Goal: Task Accomplishment & Management: Manage account settings

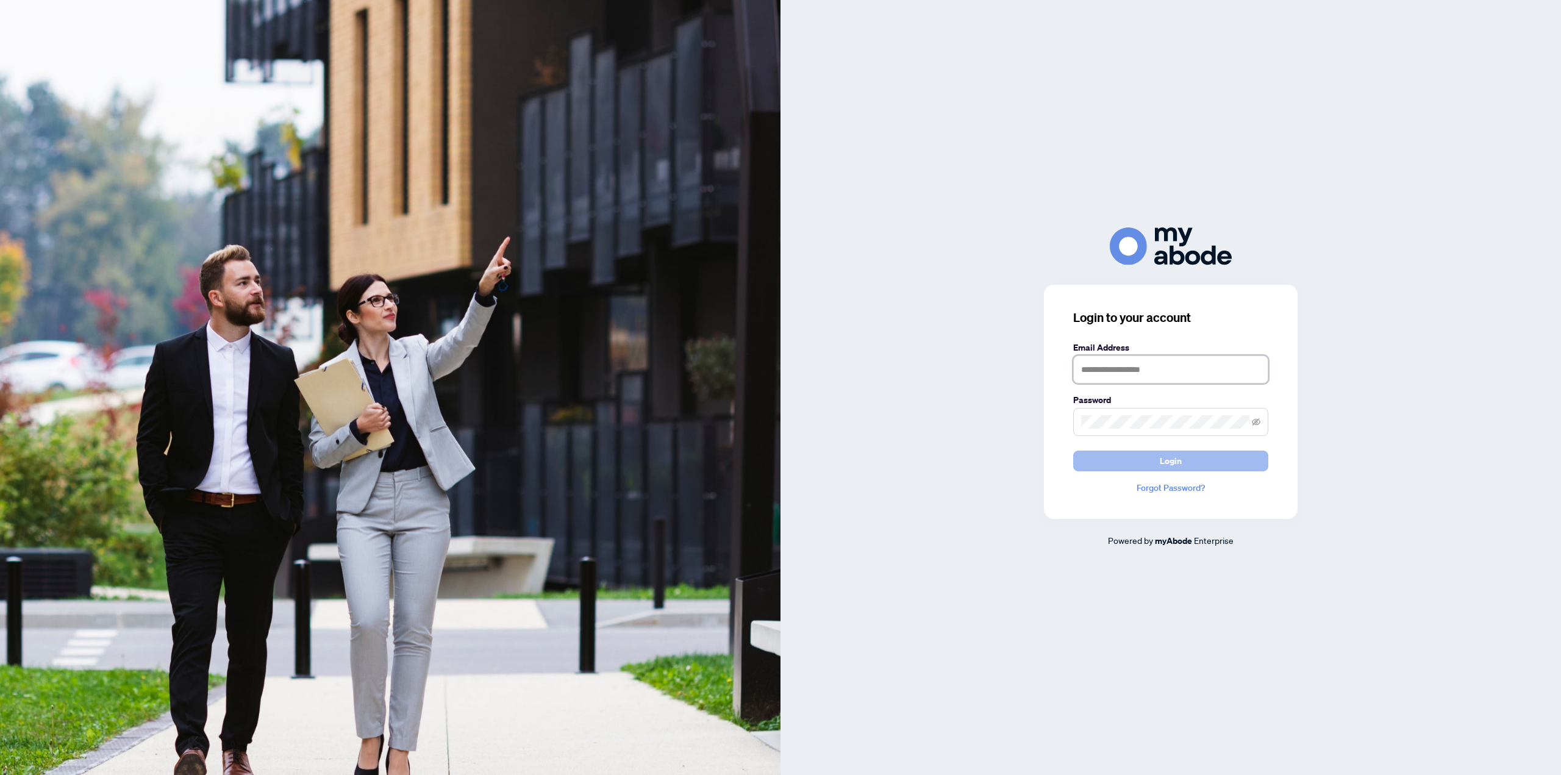
type input "**********"
click at [1091, 465] on button "Login" at bounding box center [1170, 461] width 195 height 21
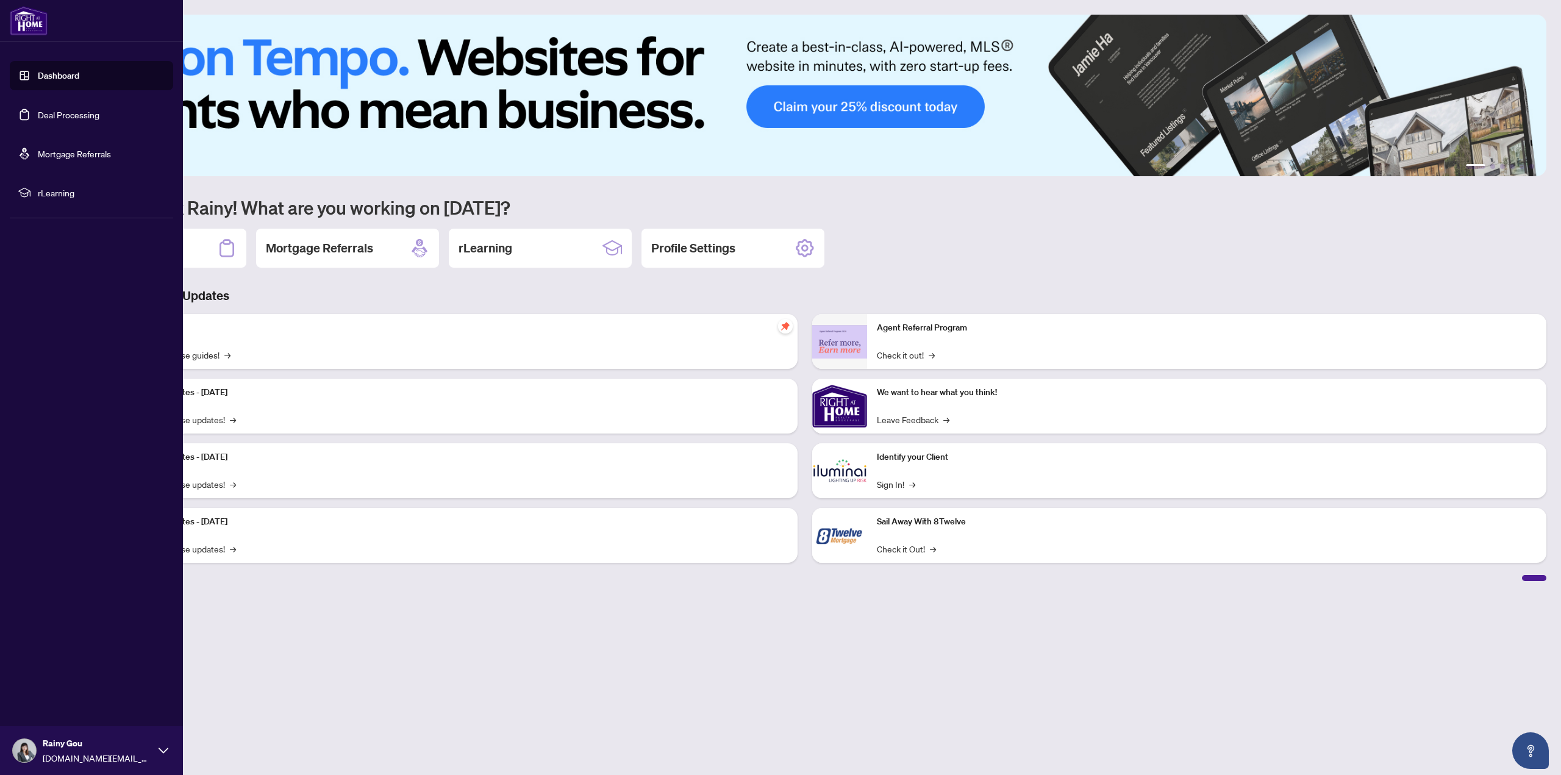
click at [66, 109] on link "Deal Processing" at bounding box center [69, 114] width 62 height 11
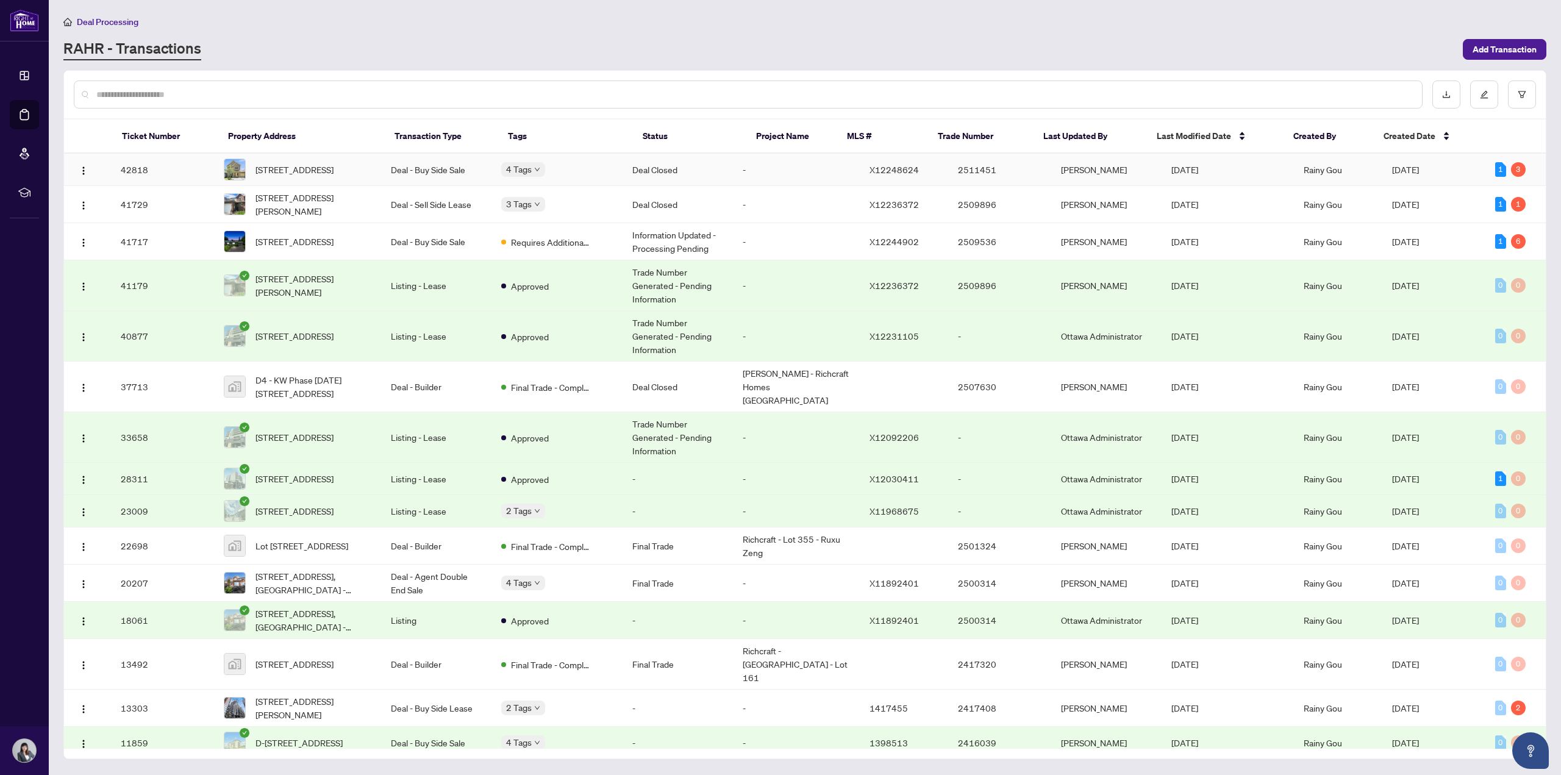
click at [132, 166] on td "42818" at bounding box center [162, 170] width 103 height 32
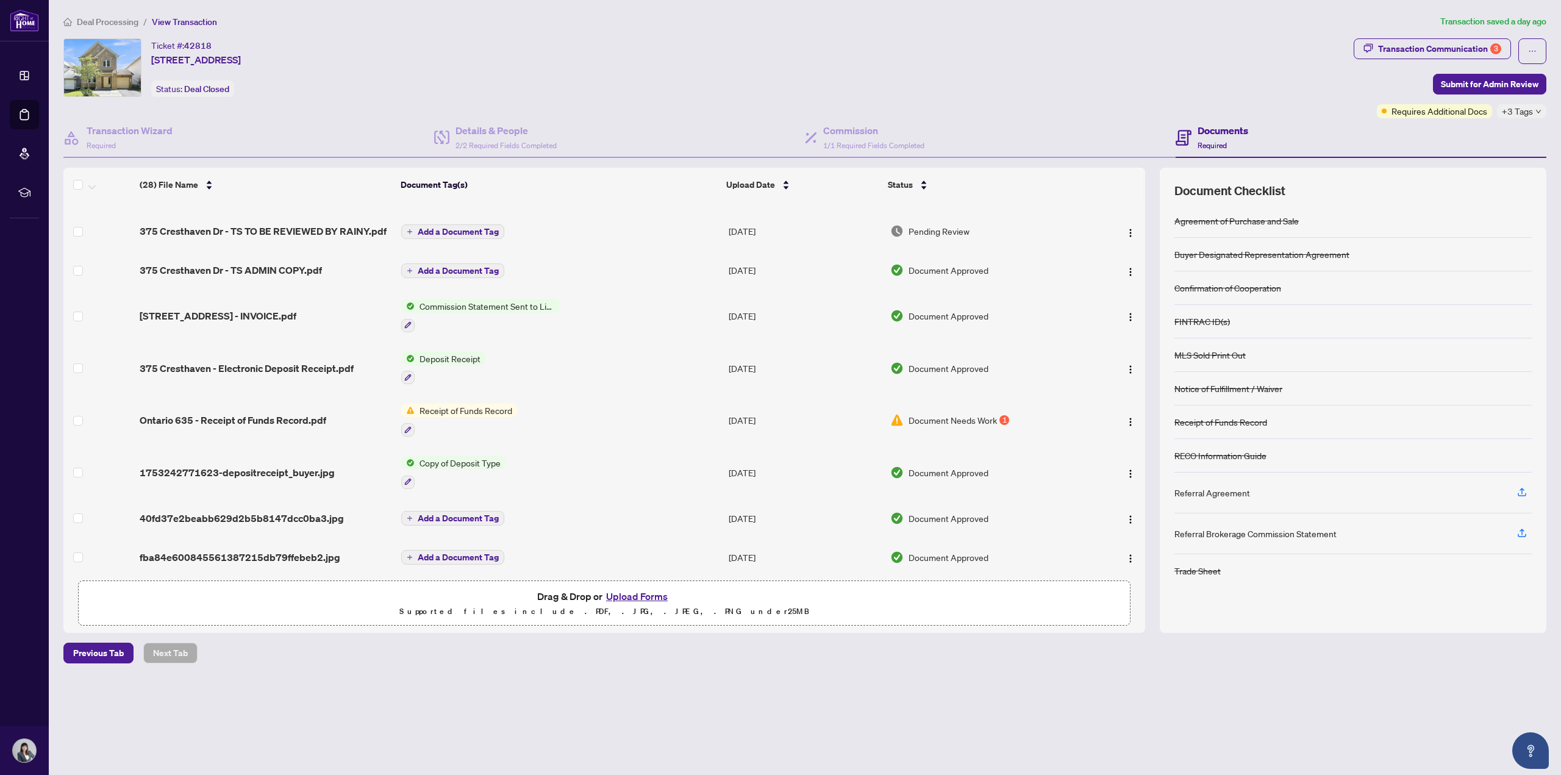
scroll to position [488, 0]
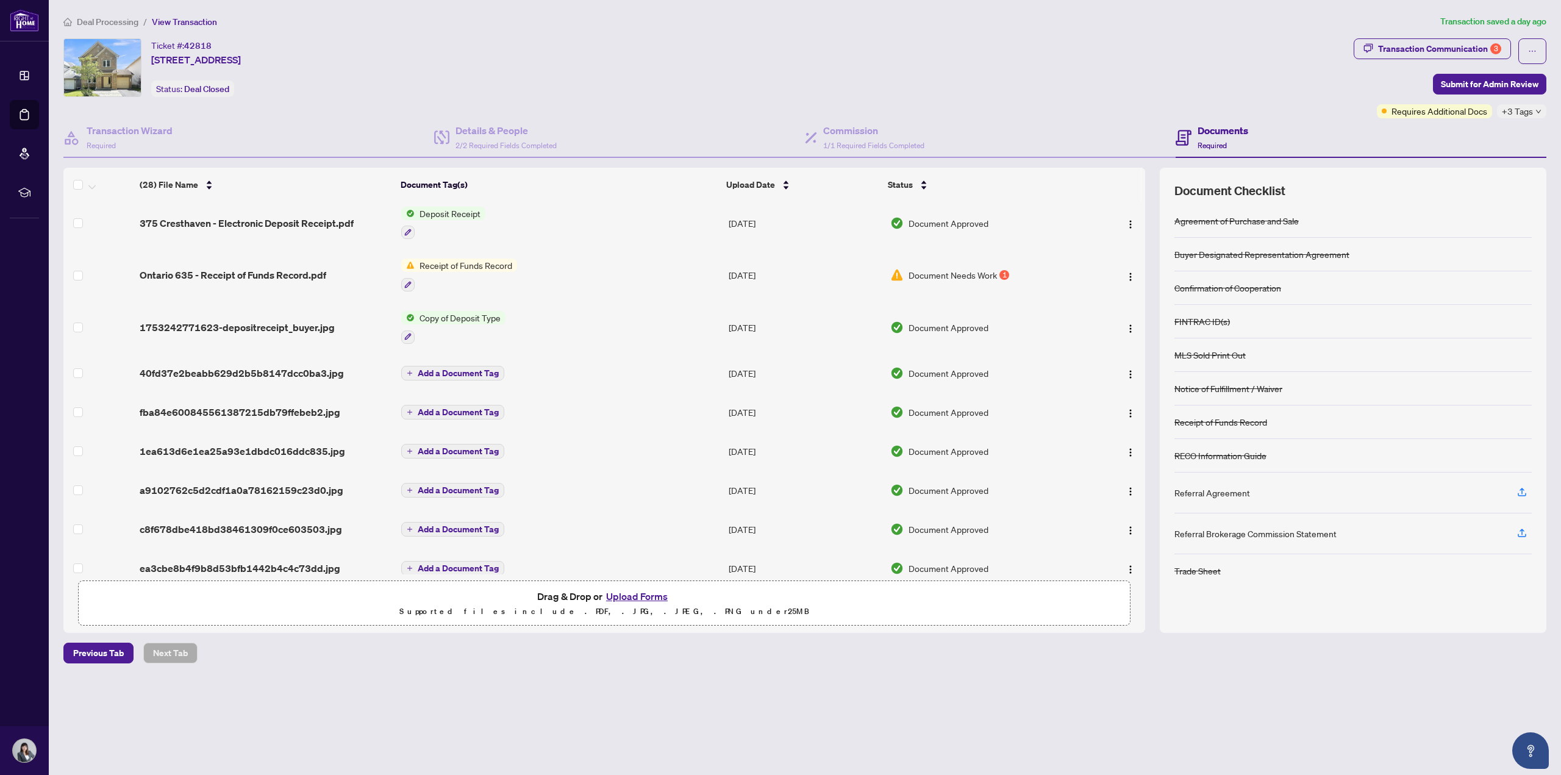
click at [949, 262] on td "Document Needs Work 1" at bounding box center [986, 275] width 202 height 52
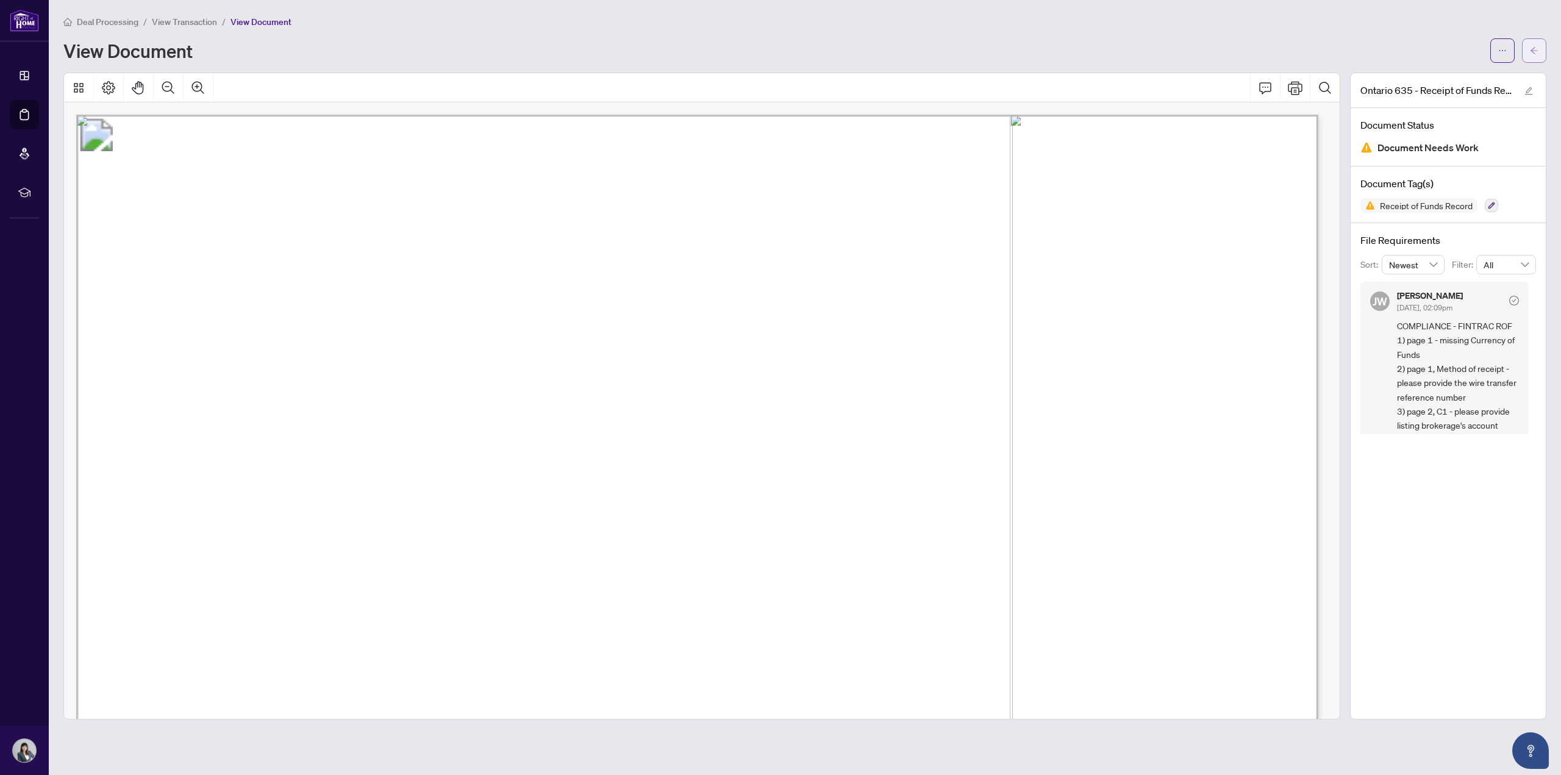
click at [1540, 51] on button "button" at bounding box center [1534, 50] width 24 height 24
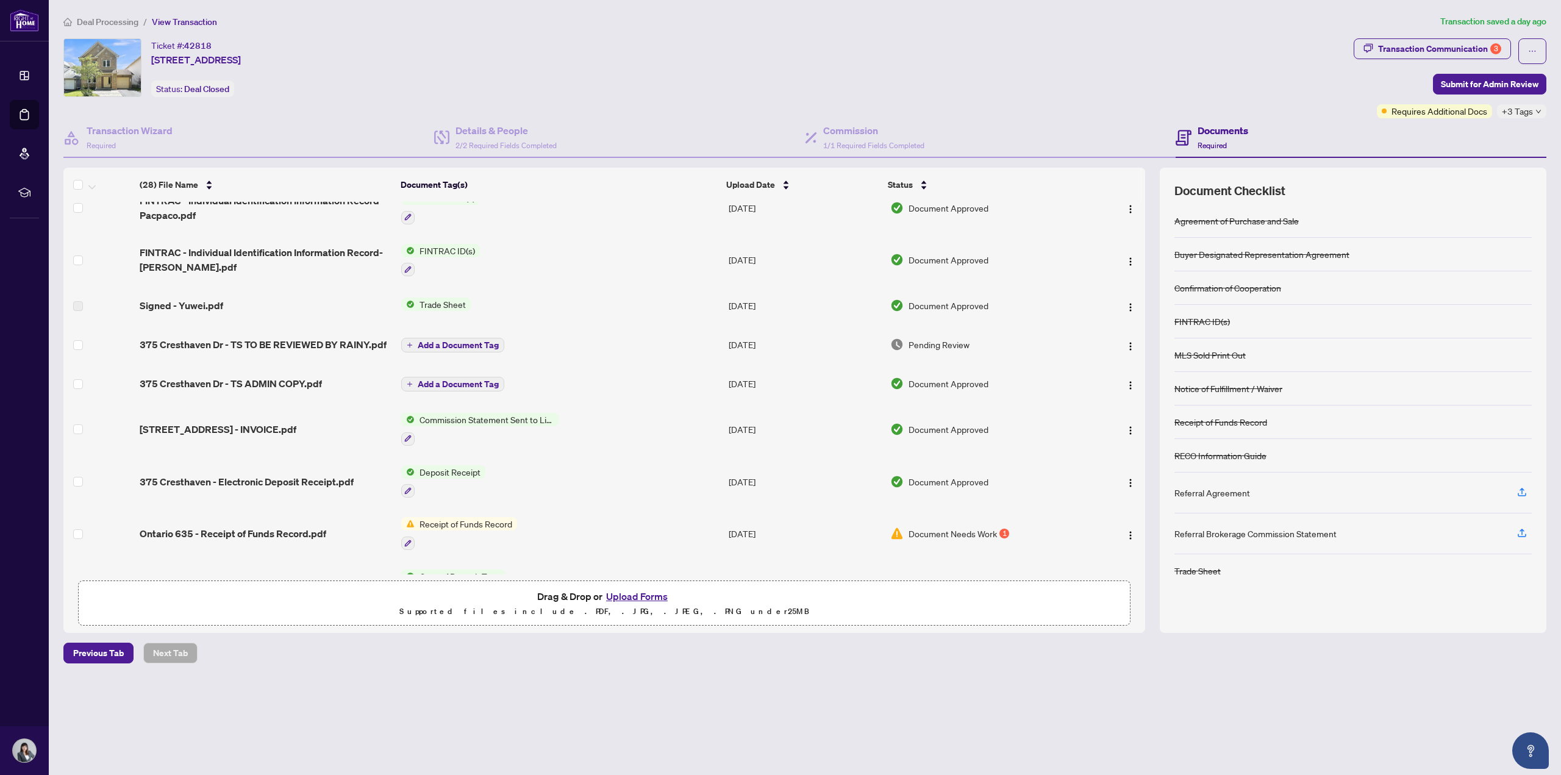
scroll to position [244, 0]
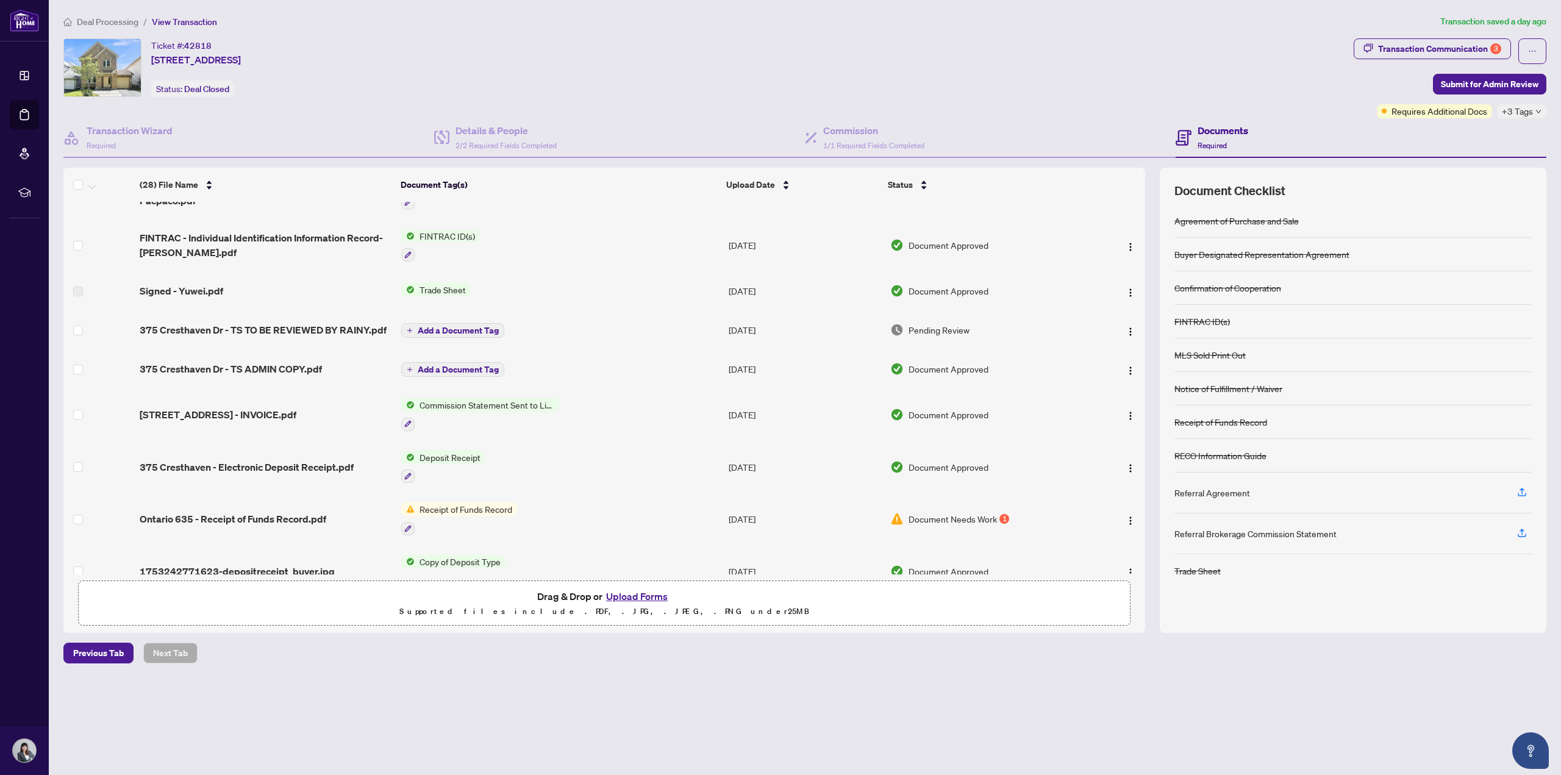
click at [349, 326] on span "375 Cresthaven Dr - TS TO BE REVIEWED BY RAINY.pdf" at bounding box center [263, 330] width 247 height 15
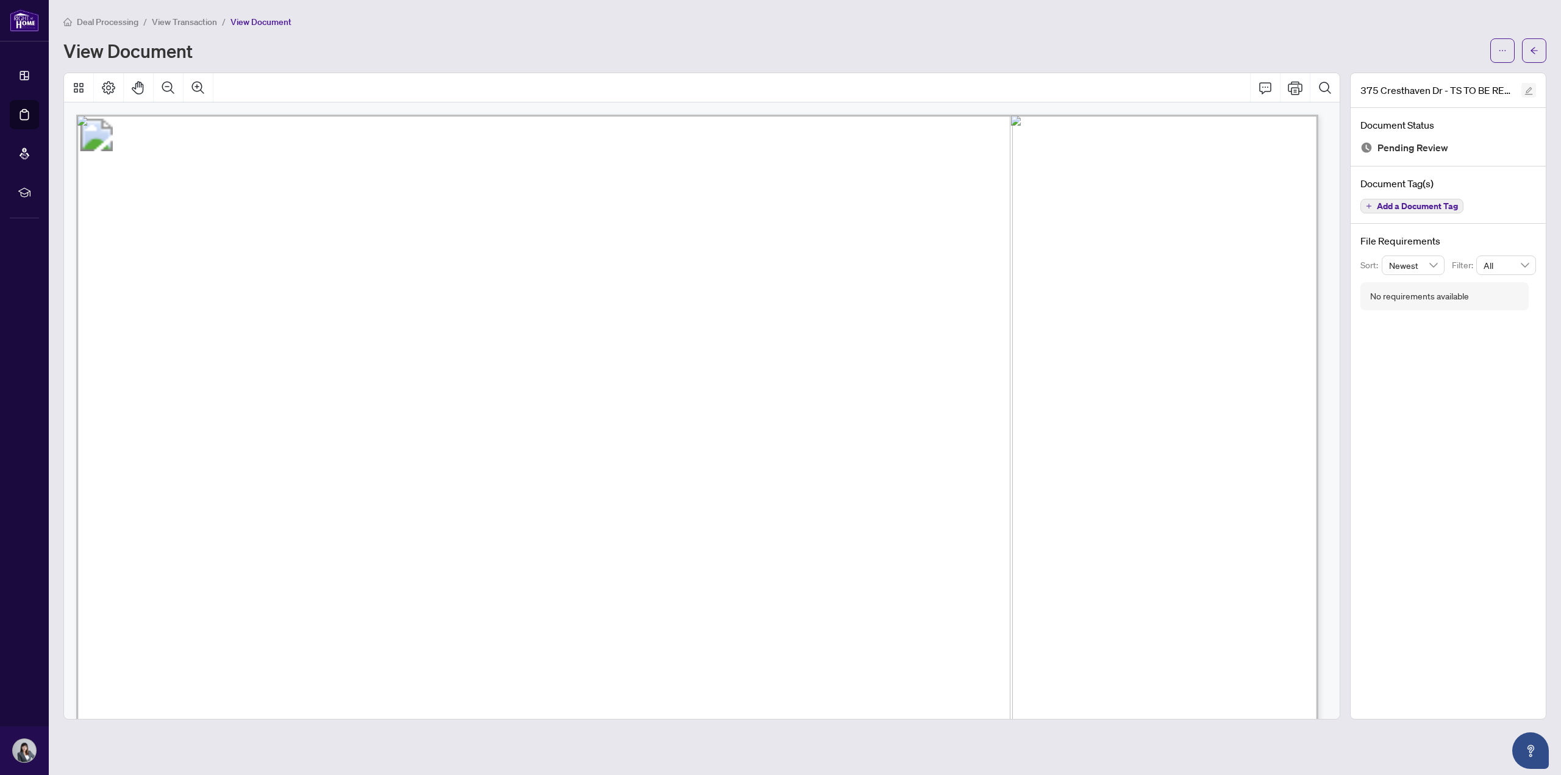
click at [1529, 88] on icon "edit" at bounding box center [1529, 91] width 8 height 8
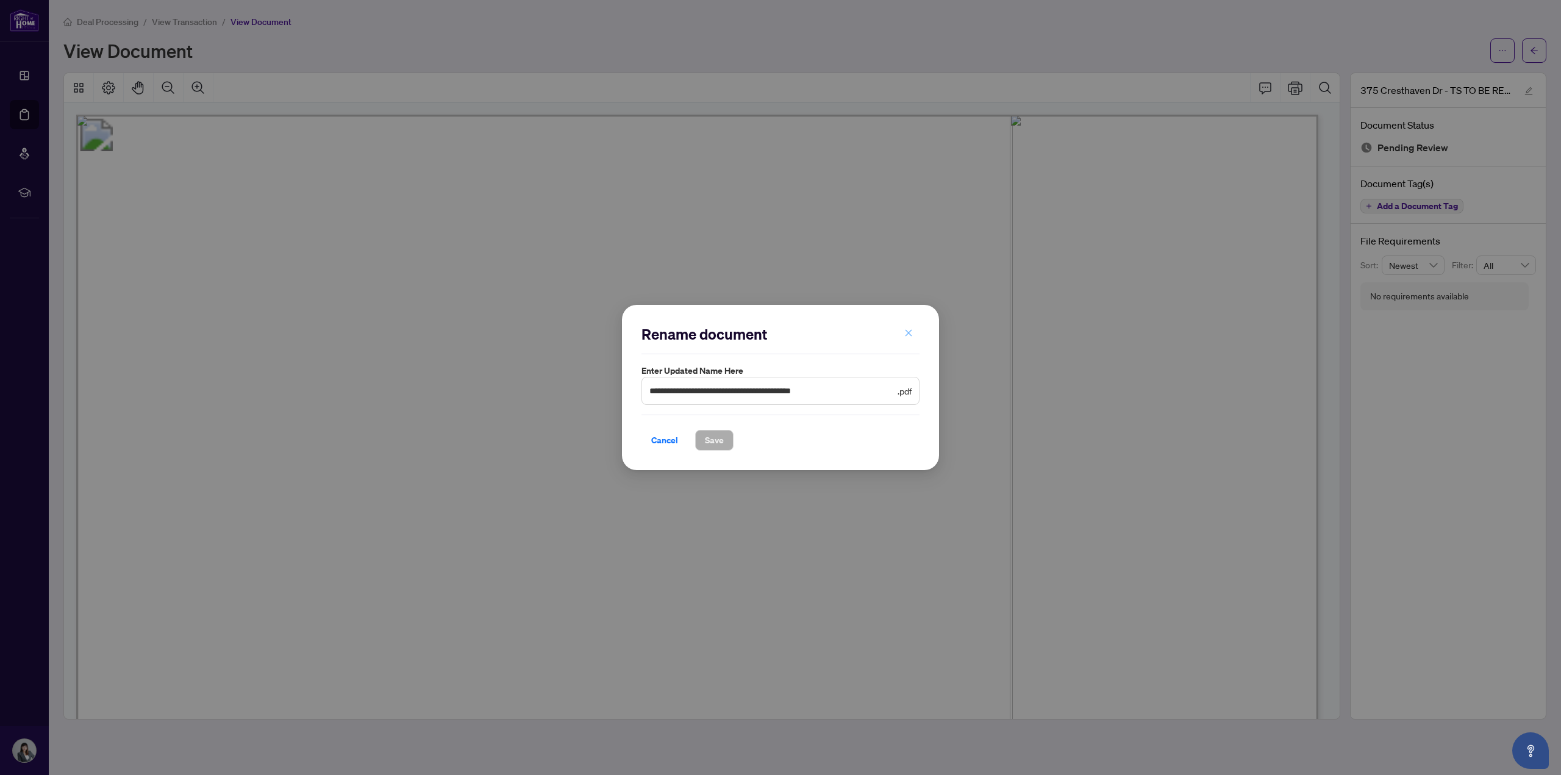
click at [903, 330] on button "button" at bounding box center [908, 333] width 24 height 21
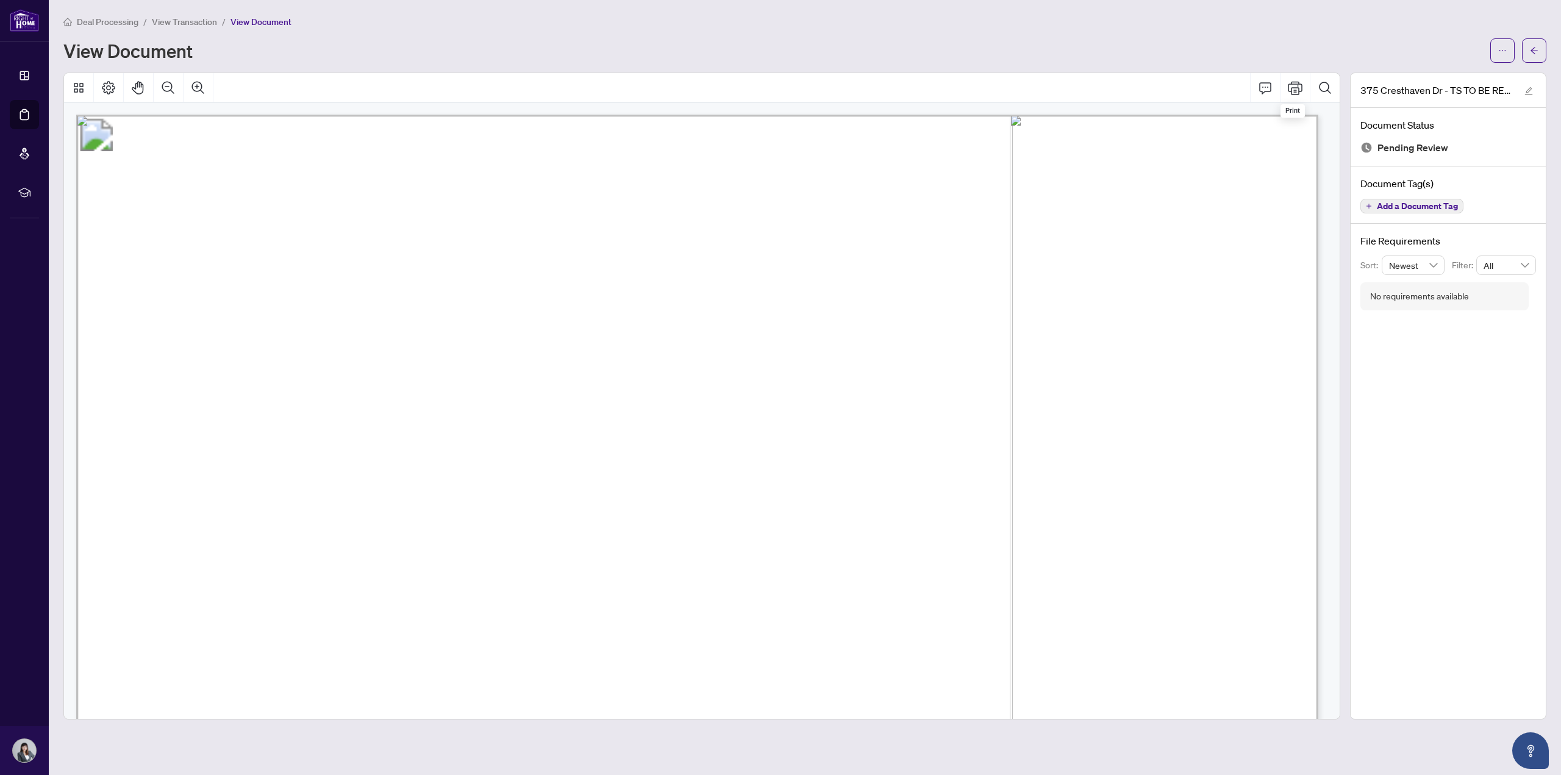
click at [1485, 51] on div "View Document" at bounding box center [804, 50] width 1483 height 24
click at [1498, 54] on icon "ellipsis" at bounding box center [1502, 50] width 9 height 9
click at [1452, 71] on span "Download" at bounding box center [1458, 76] width 93 height 13
click at [179, 21] on span "View Transaction" at bounding box center [184, 21] width 65 height 11
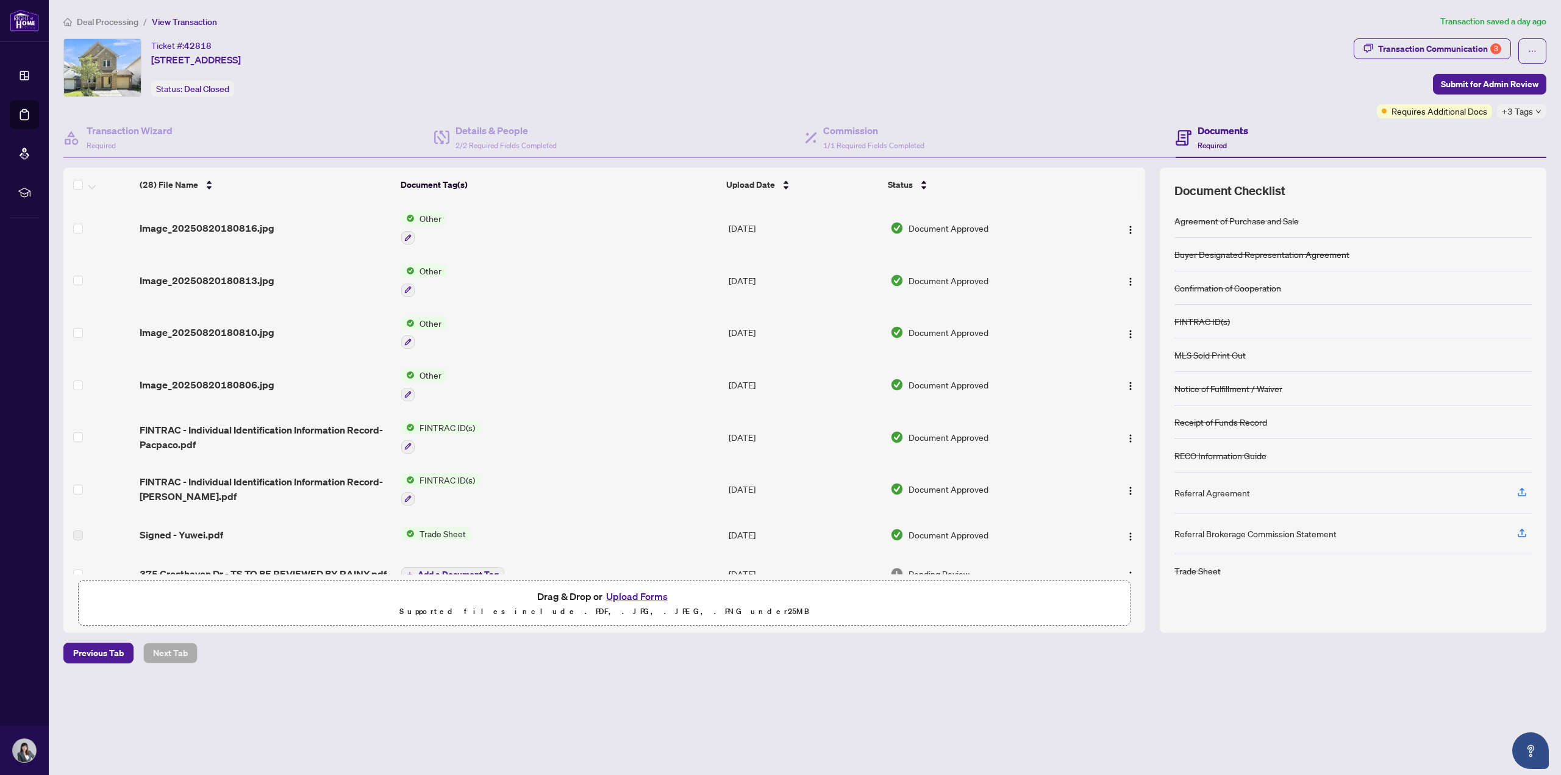
click at [643, 596] on button "Upload Forms" at bounding box center [636, 596] width 69 height 16
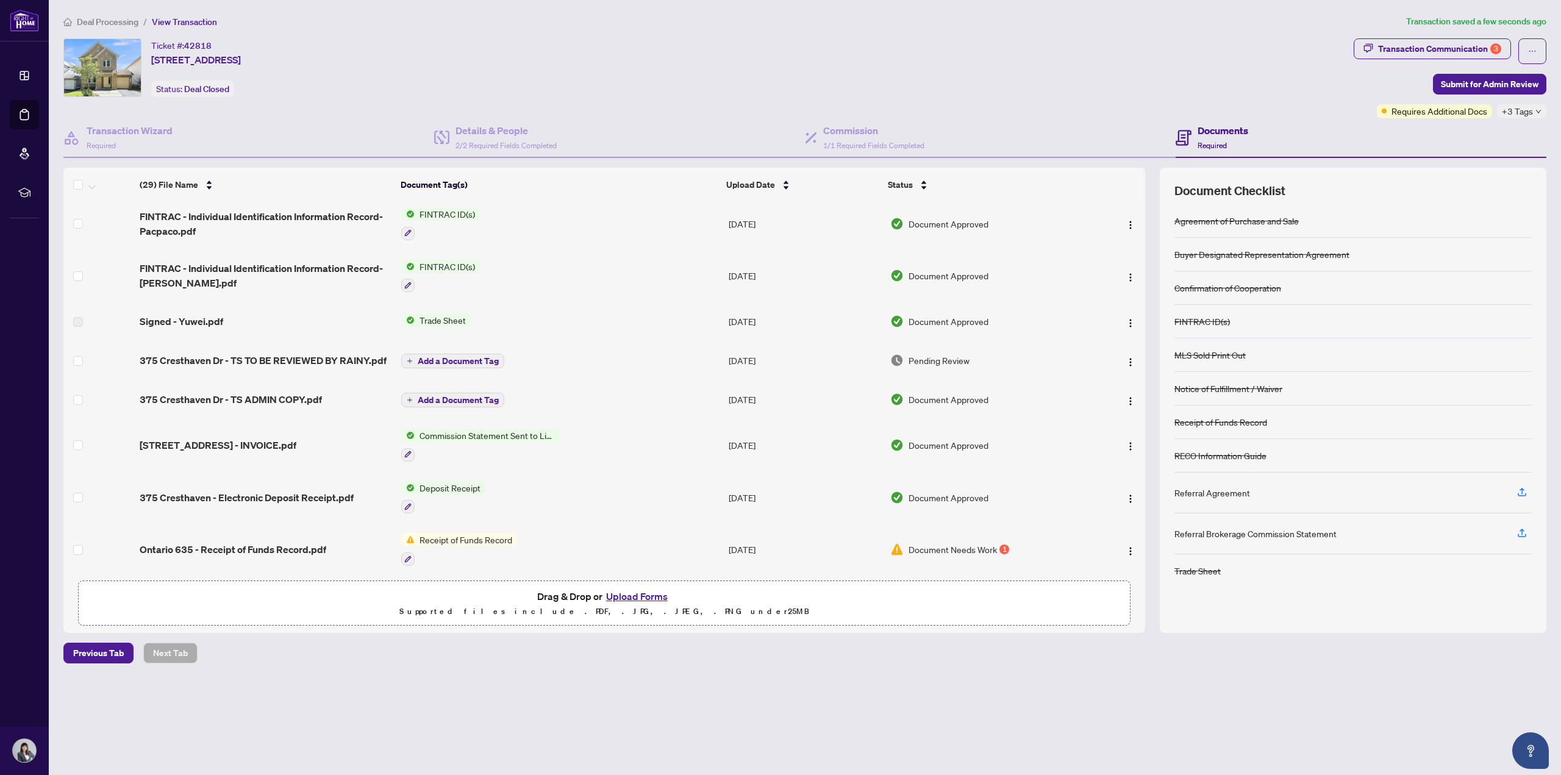
scroll to position [252, 0]
click at [1447, 88] on span "Submit for Admin Review" at bounding box center [1490, 84] width 98 height 20
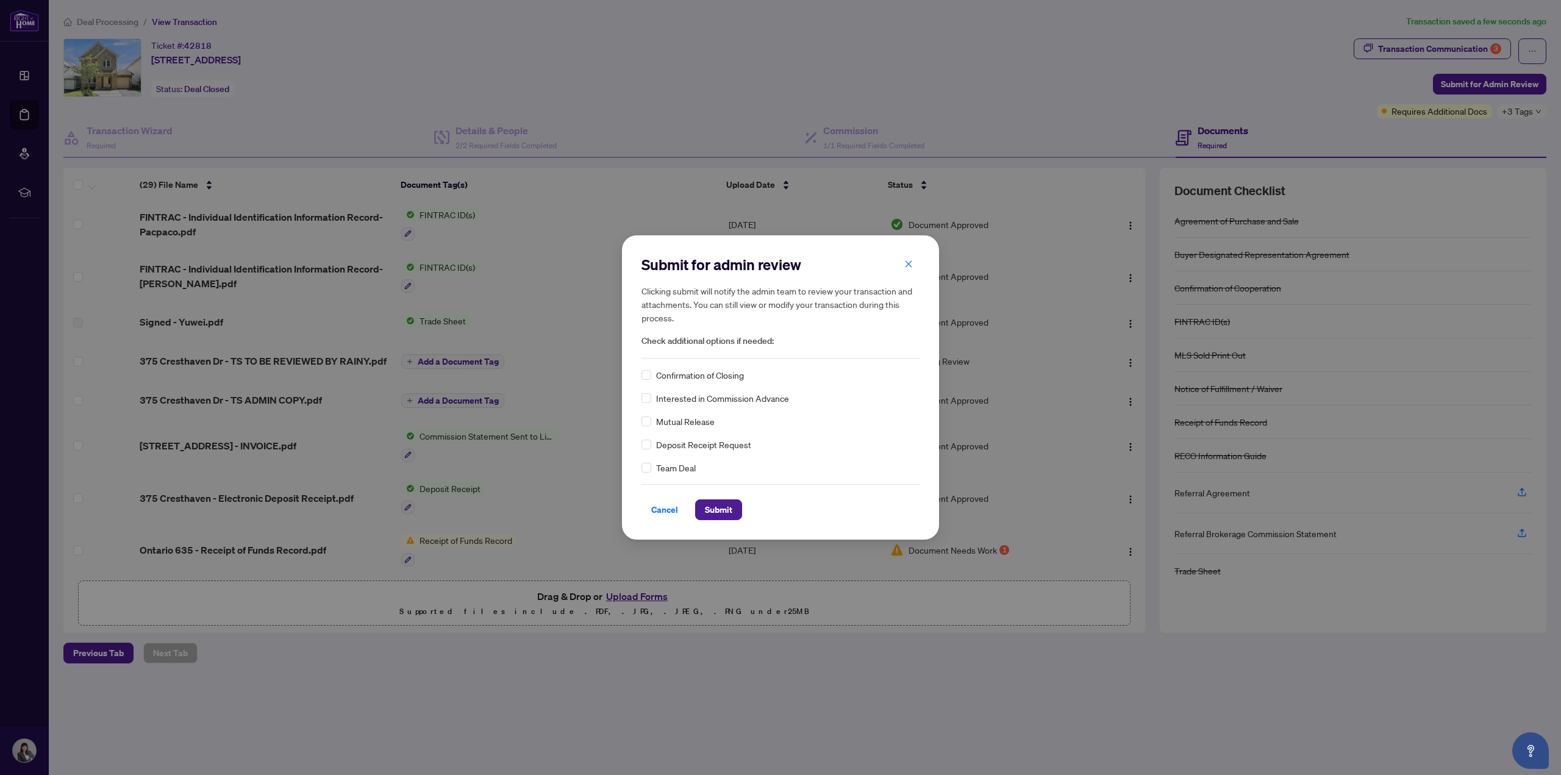
click at [709, 376] on span "Confirmation of Closing" at bounding box center [700, 374] width 88 height 13
click at [727, 513] on span "Submit" at bounding box center [718, 510] width 27 height 20
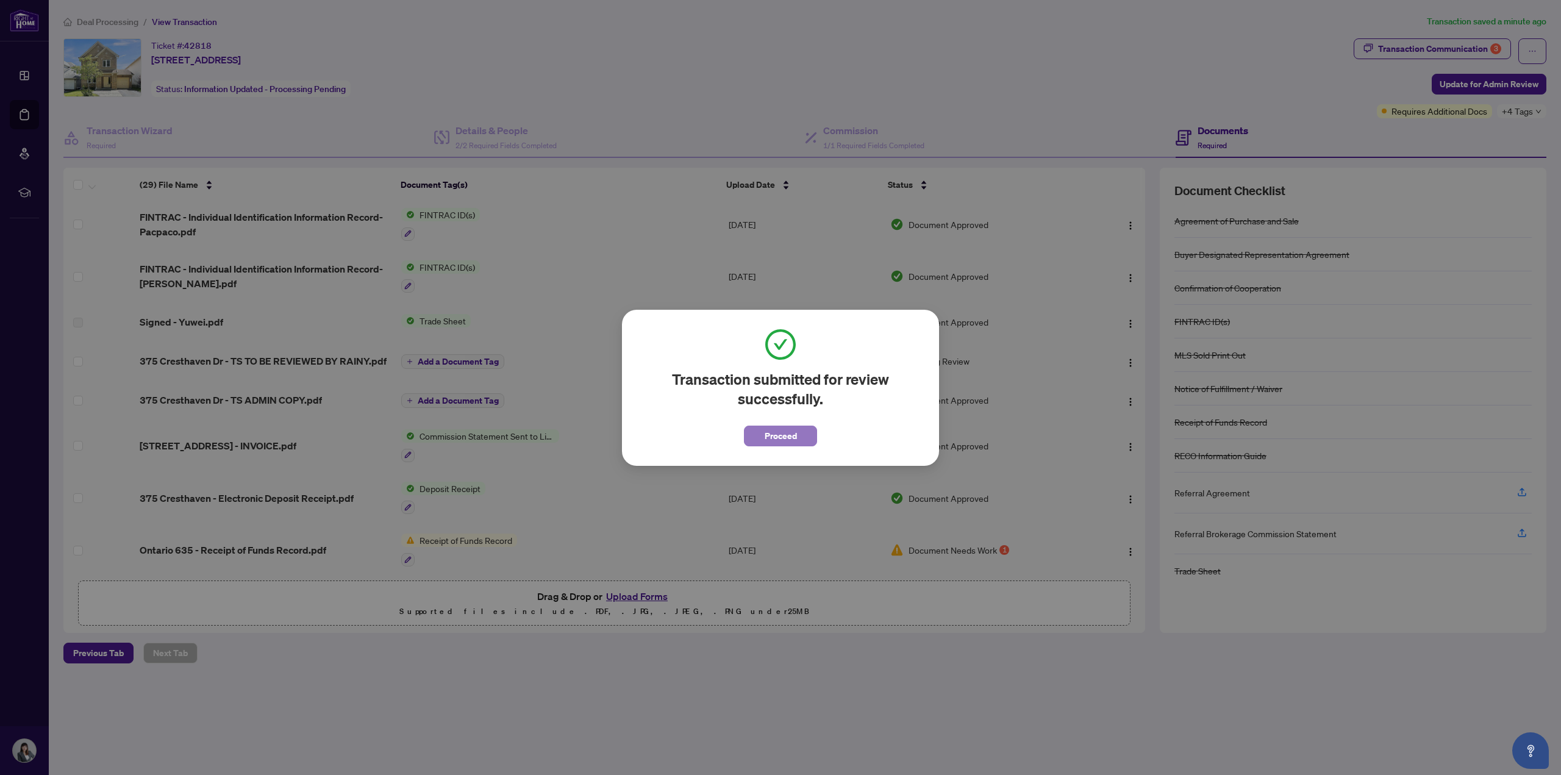
click at [760, 429] on button "Proceed" at bounding box center [780, 436] width 73 height 21
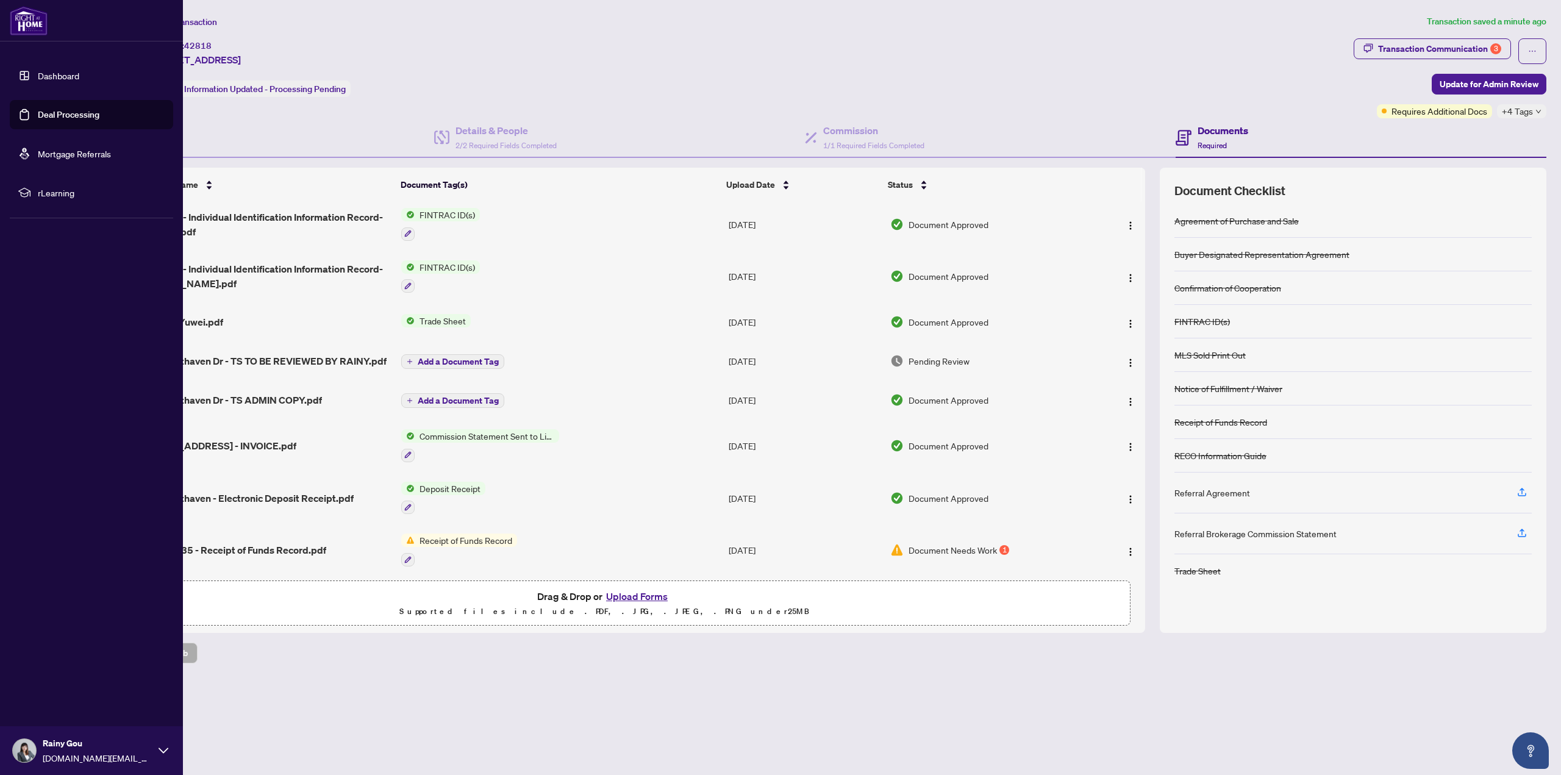
click at [38, 115] on link "Deal Processing" at bounding box center [69, 114] width 62 height 11
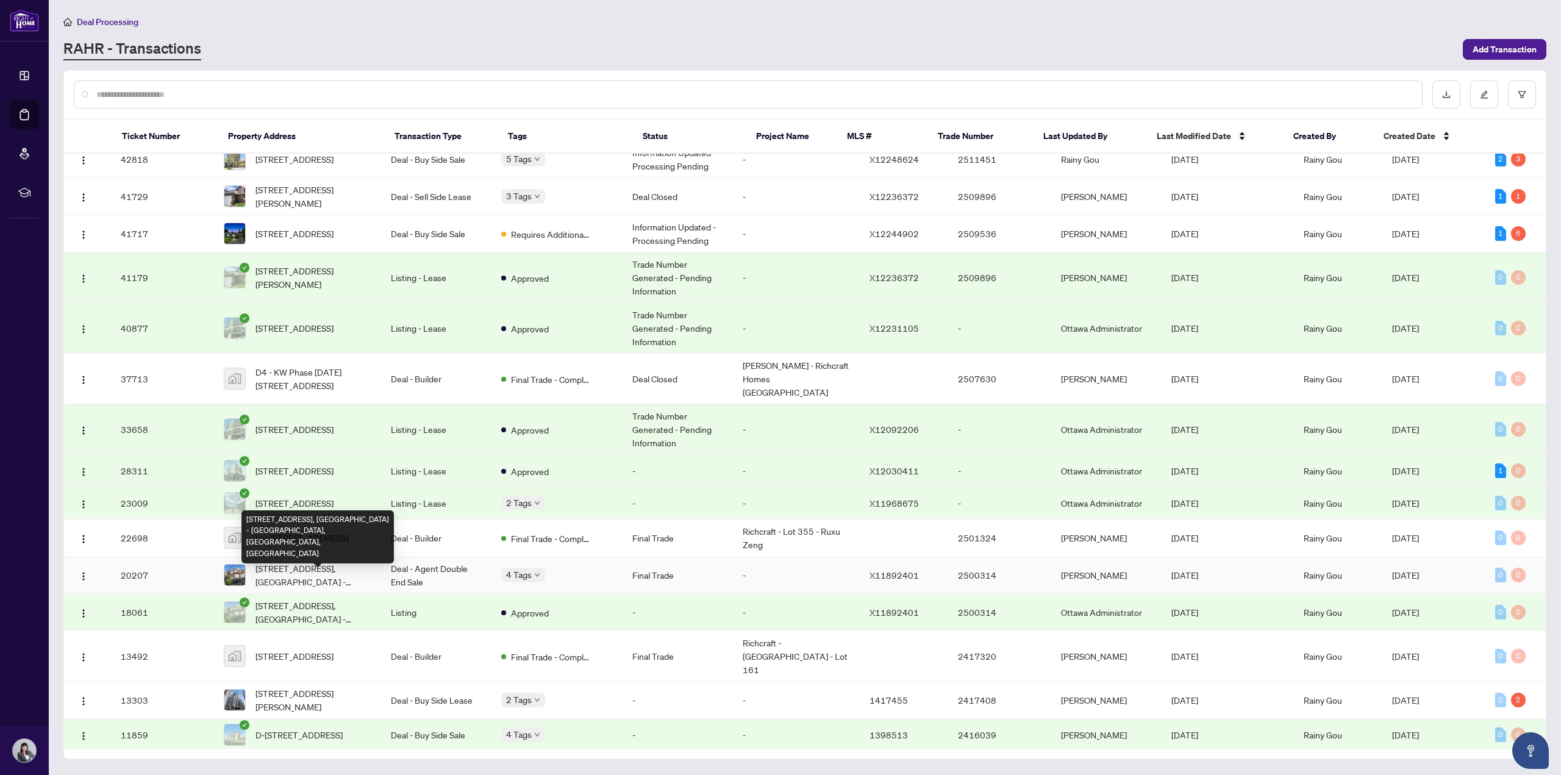
scroll to position [16, 0]
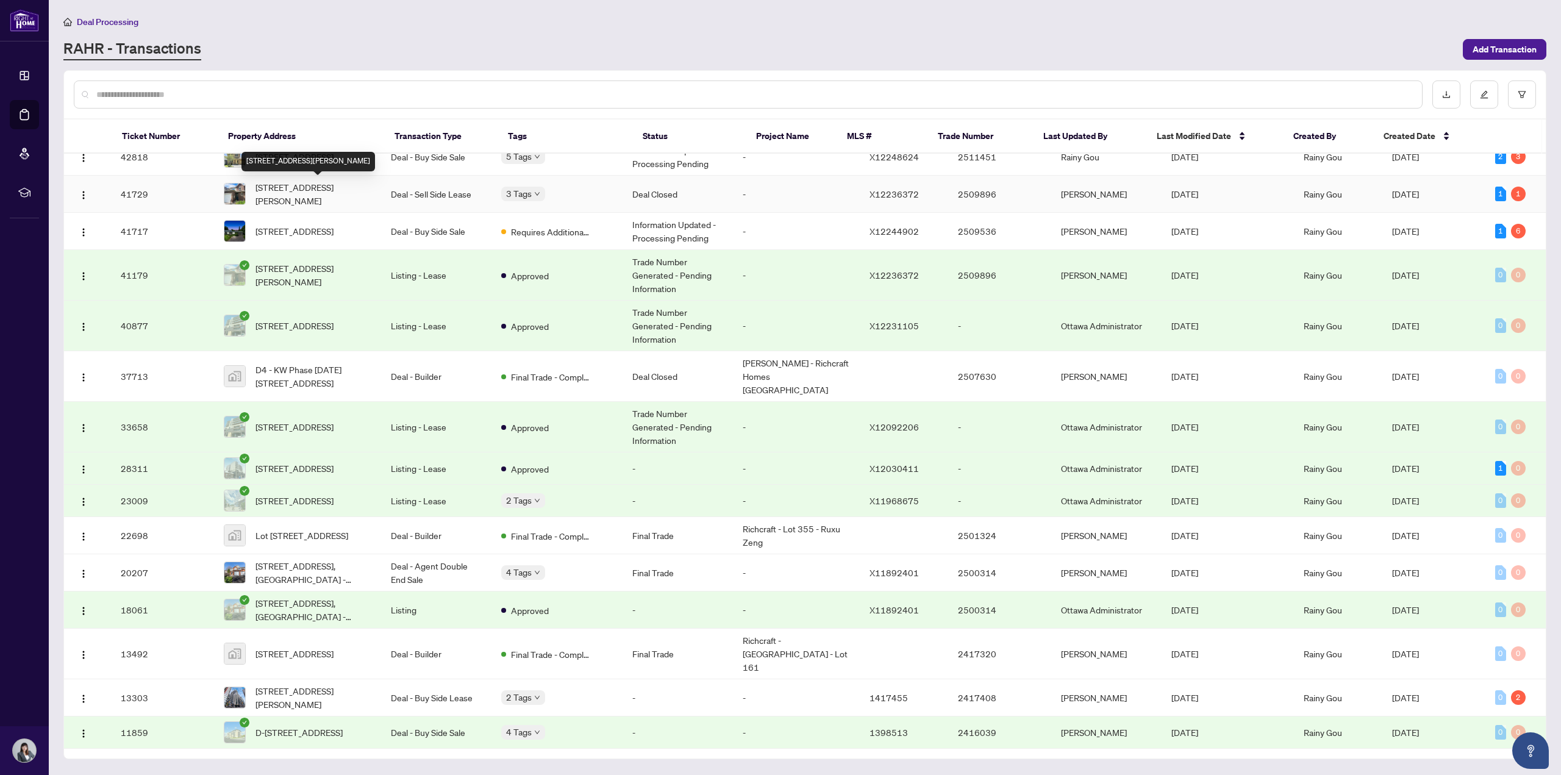
click at [318, 185] on span "[STREET_ADDRESS][PERSON_NAME]" at bounding box center [313, 193] width 116 height 27
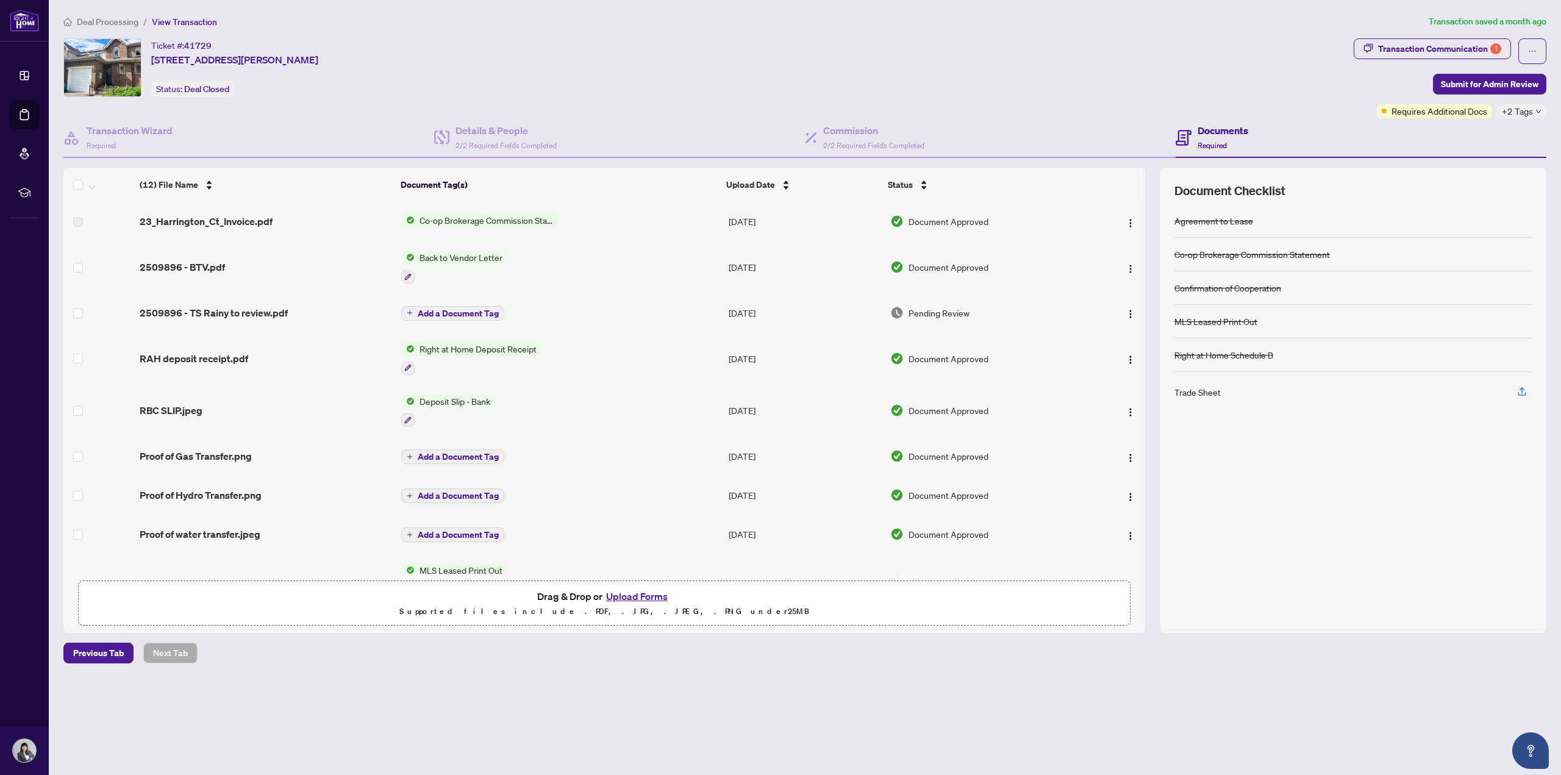
click at [446, 309] on span "Add a Document Tag" at bounding box center [458, 313] width 81 height 9
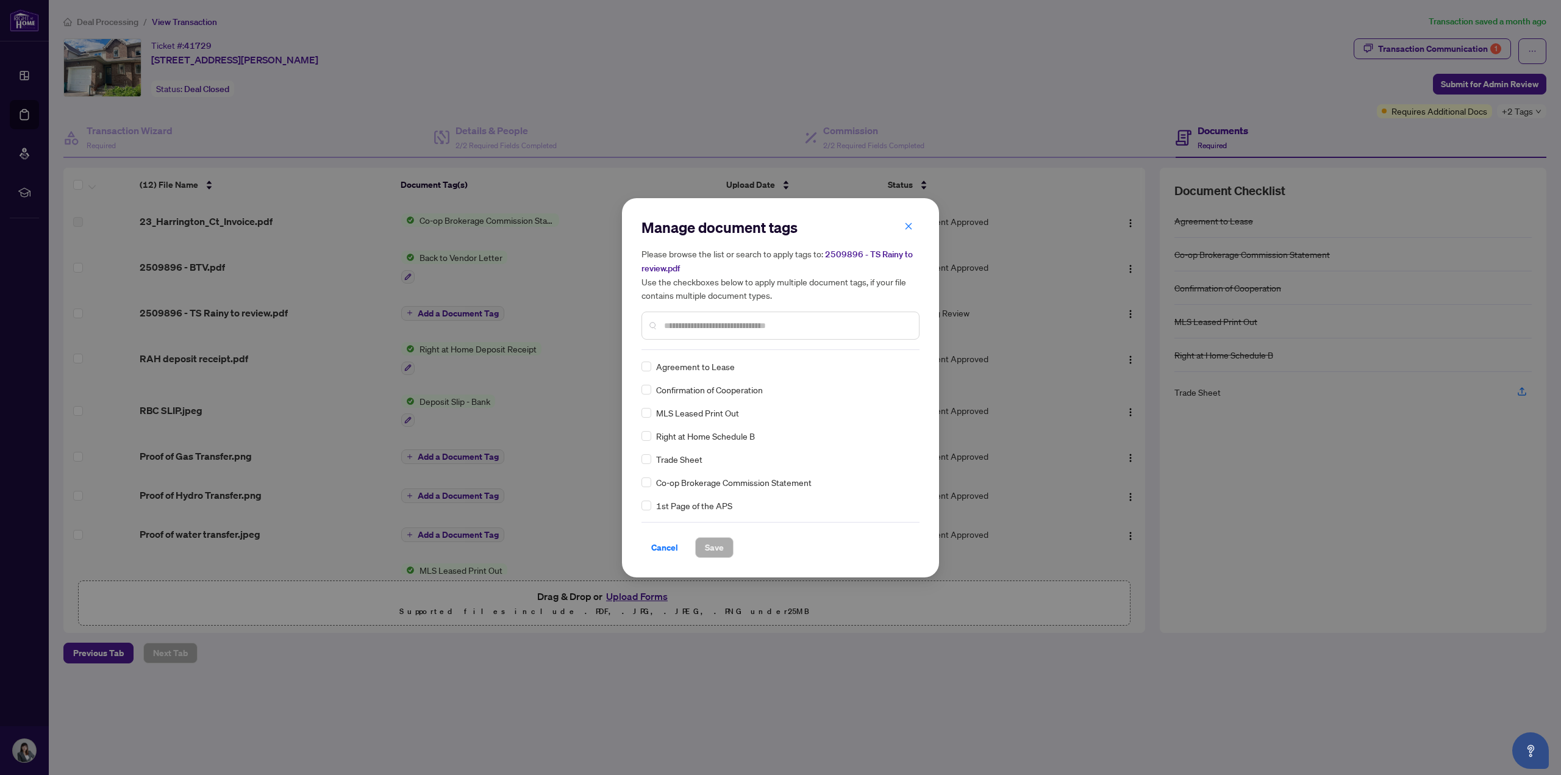
click at [194, 305] on div "Manage document tags Please browse the list or search to apply tags to: 2509896…" at bounding box center [780, 387] width 1561 height 775
click at [666, 548] on span "Cancel" at bounding box center [664, 548] width 27 height 20
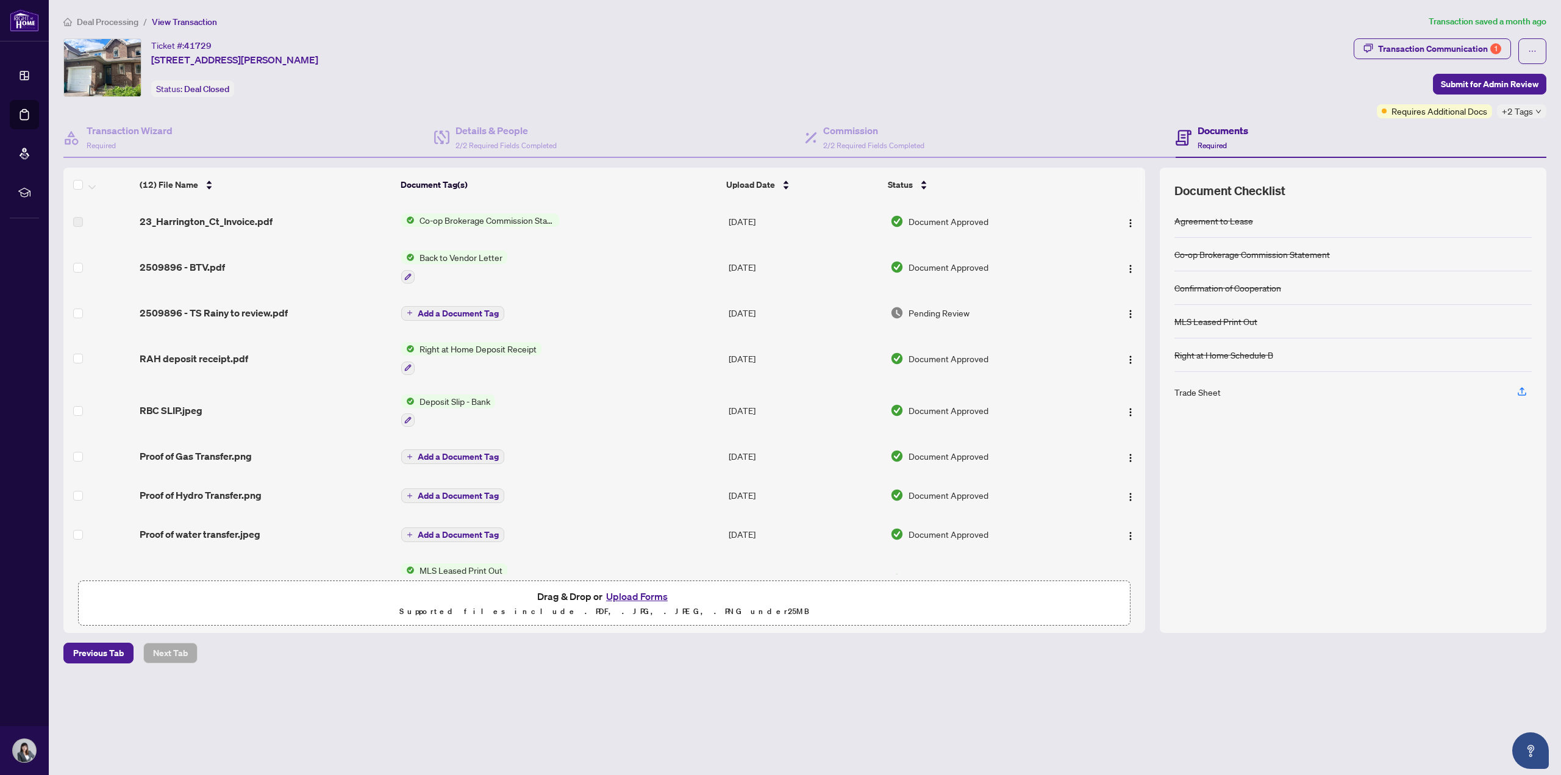
click at [263, 309] on span "2509896 - TS Rainy to review.pdf" at bounding box center [214, 312] width 148 height 15
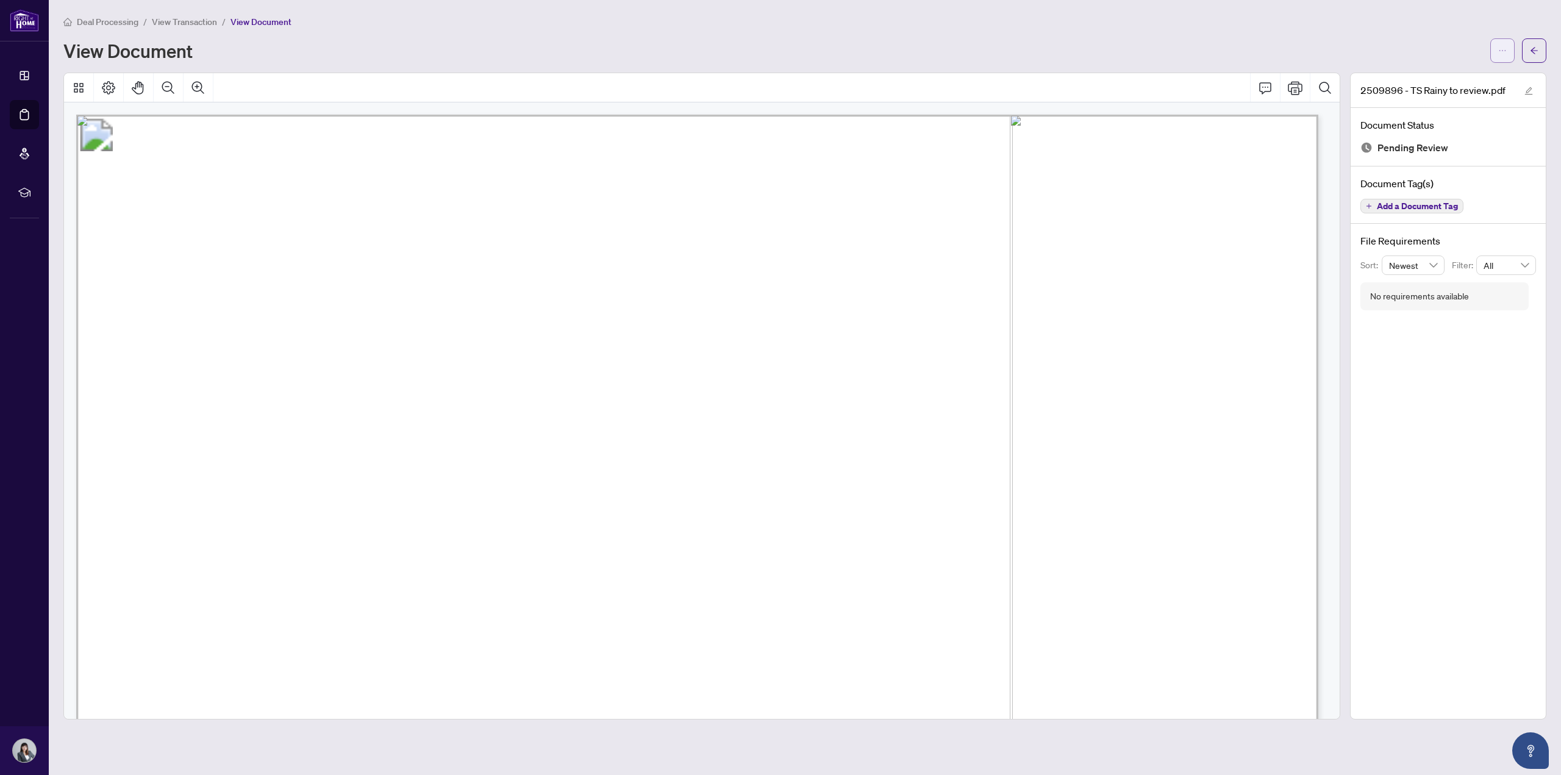
click at [1510, 54] on button "button" at bounding box center [1502, 50] width 24 height 24
click at [1429, 73] on span "Download" at bounding box center [1458, 76] width 93 height 13
click at [201, 24] on span "View Transaction" at bounding box center [184, 21] width 65 height 11
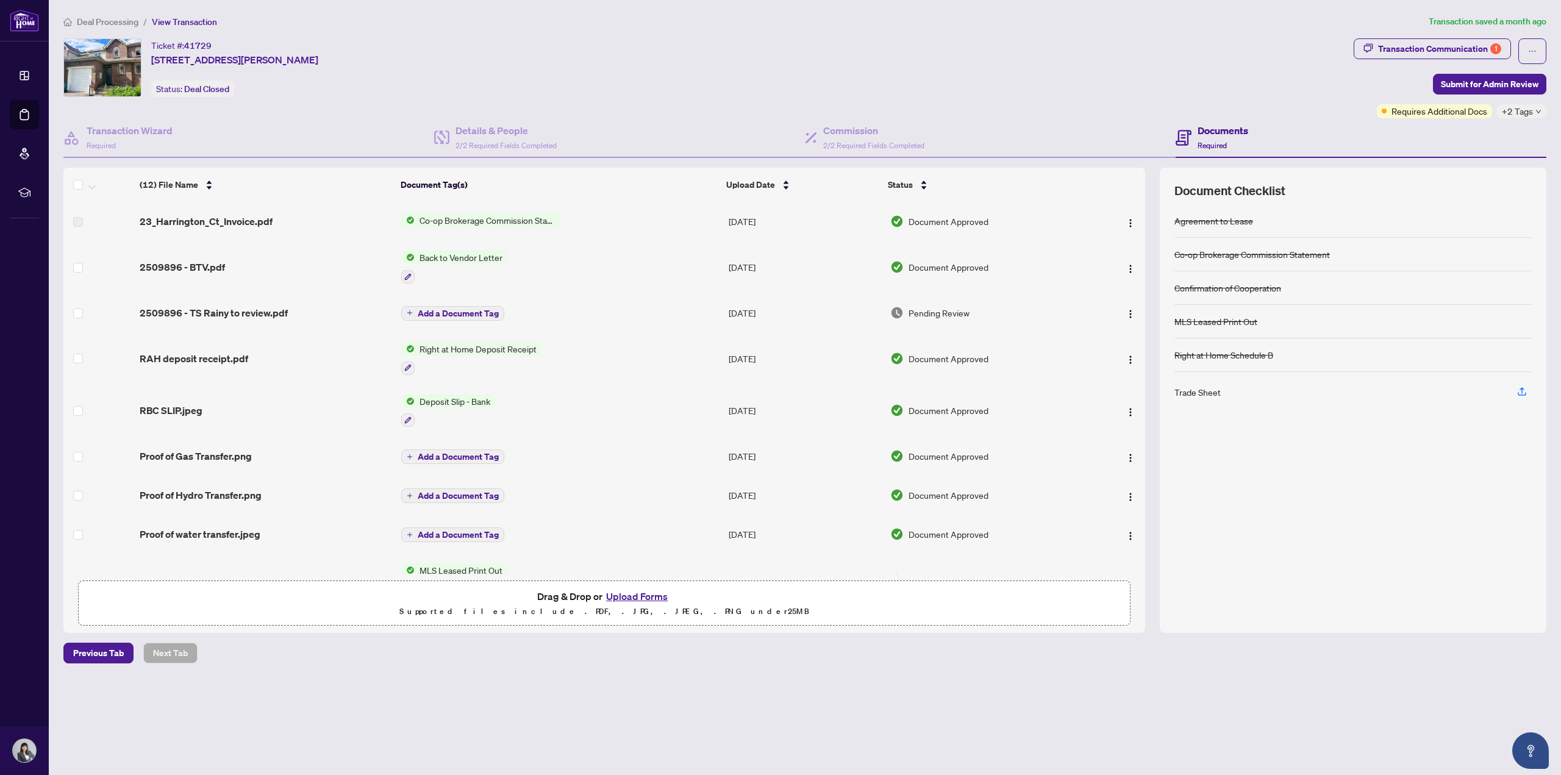
click at [578, 599] on span "Drag & Drop or Upload Forms" at bounding box center [604, 596] width 134 height 16
click at [650, 591] on button "Upload Forms" at bounding box center [636, 596] width 69 height 16
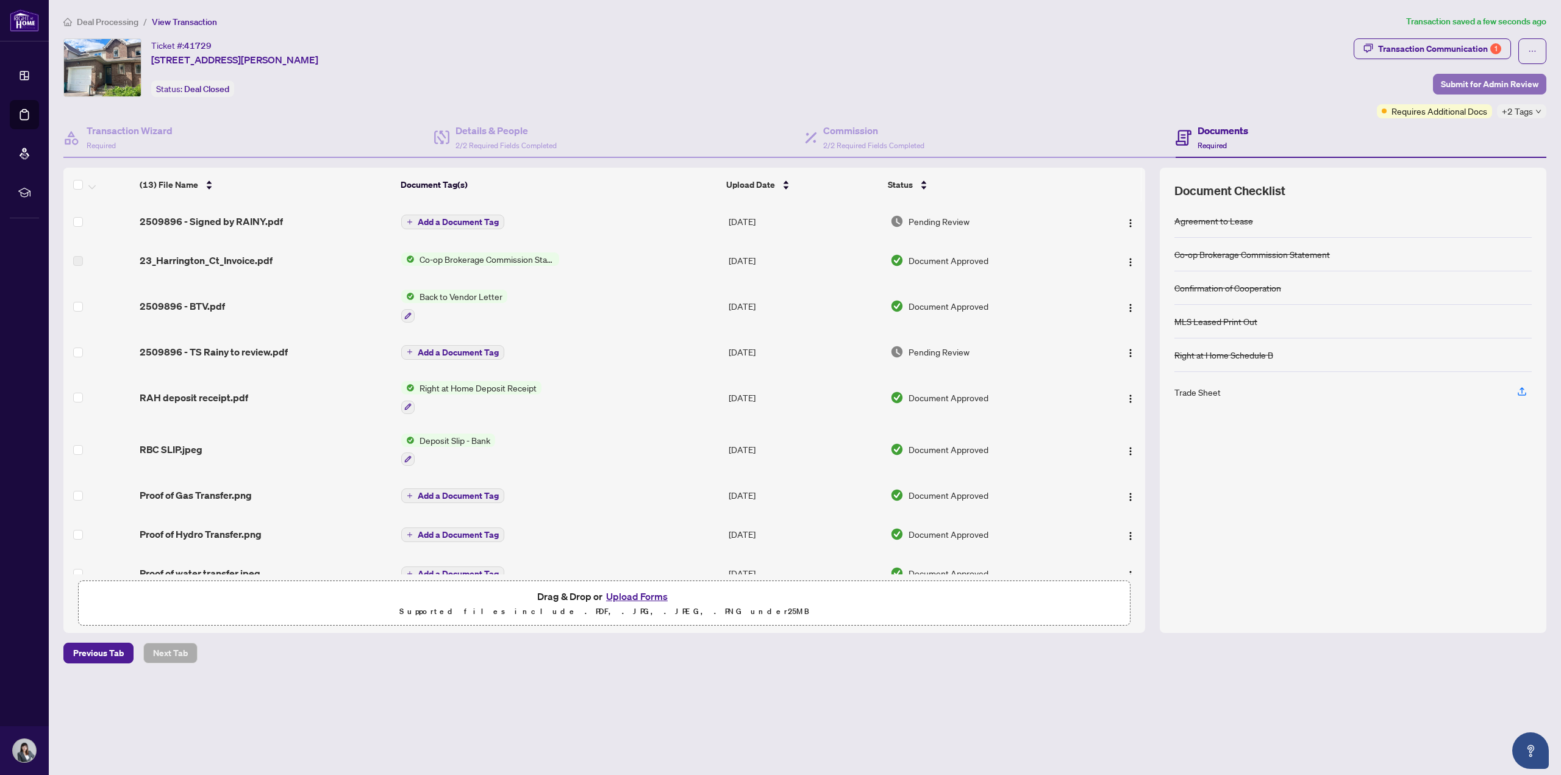
click at [1499, 84] on span "Submit for Admin Review" at bounding box center [1490, 84] width 98 height 20
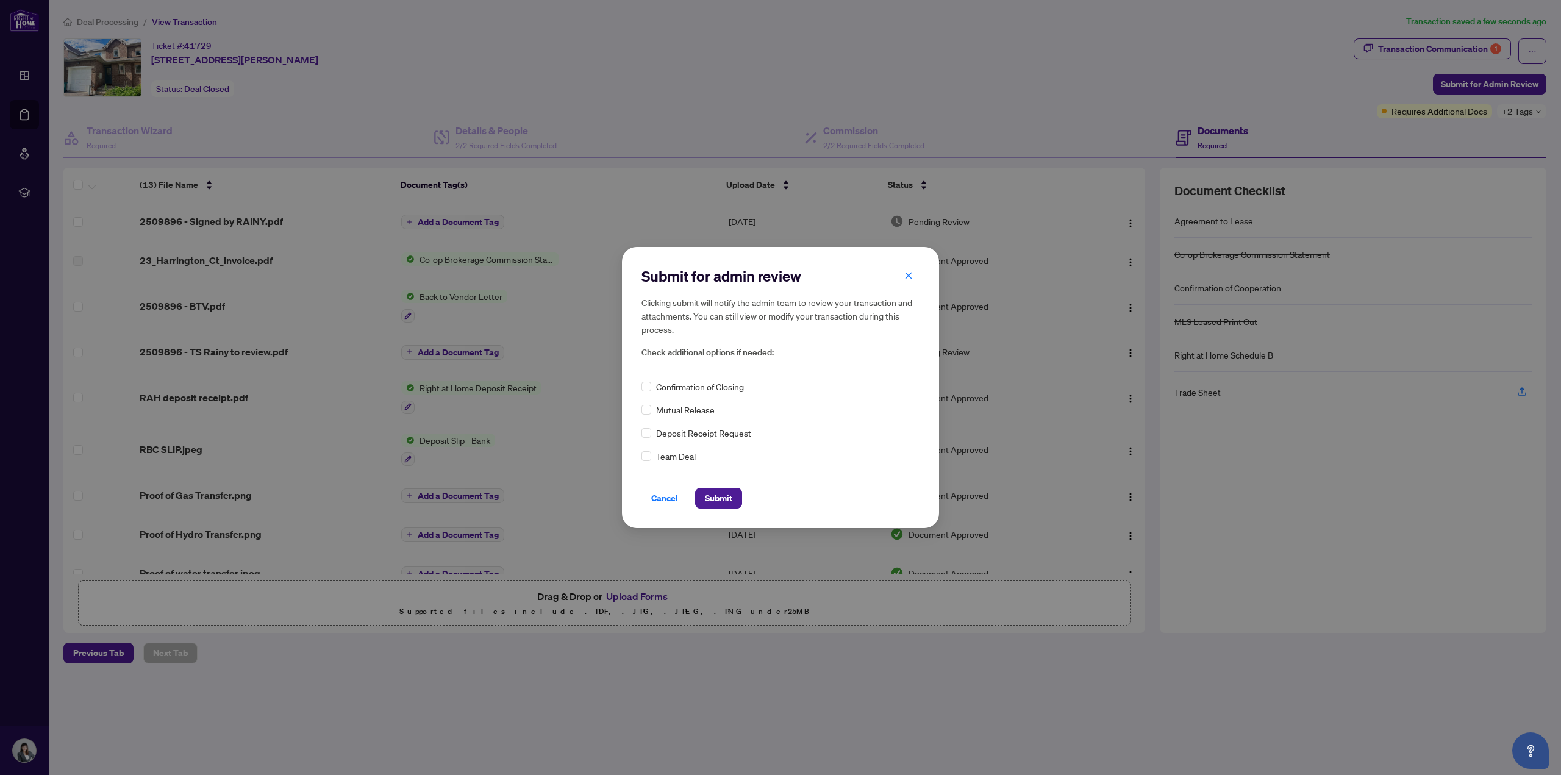
click at [705, 387] on span "Confirmation of Closing" at bounding box center [700, 386] width 88 height 13
drag, startPoint x: 659, startPoint y: 500, endPoint x: 735, endPoint y: 511, distance: 76.4
click at [753, 546] on div "Submit for admin review Clicking submit will notify the admin team to review yo…" at bounding box center [780, 387] width 1561 height 775
click at [727, 499] on span "Submit" at bounding box center [718, 498] width 27 height 20
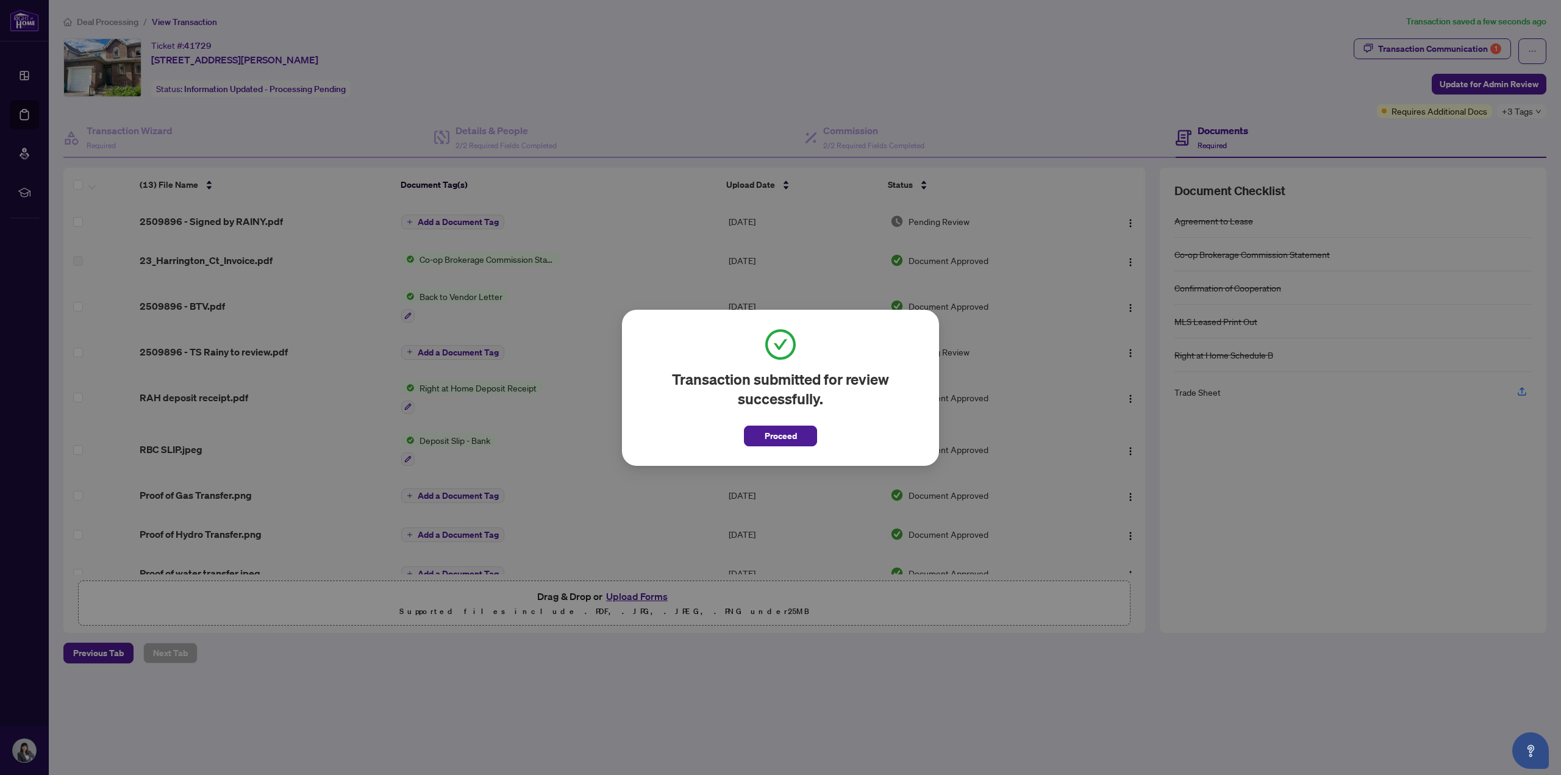
drag, startPoint x: 781, startPoint y: 432, endPoint x: 365, endPoint y: 283, distance: 442.2
click at [781, 431] on span "Proceed" at bounding box center [781, 436] width 32 height 20
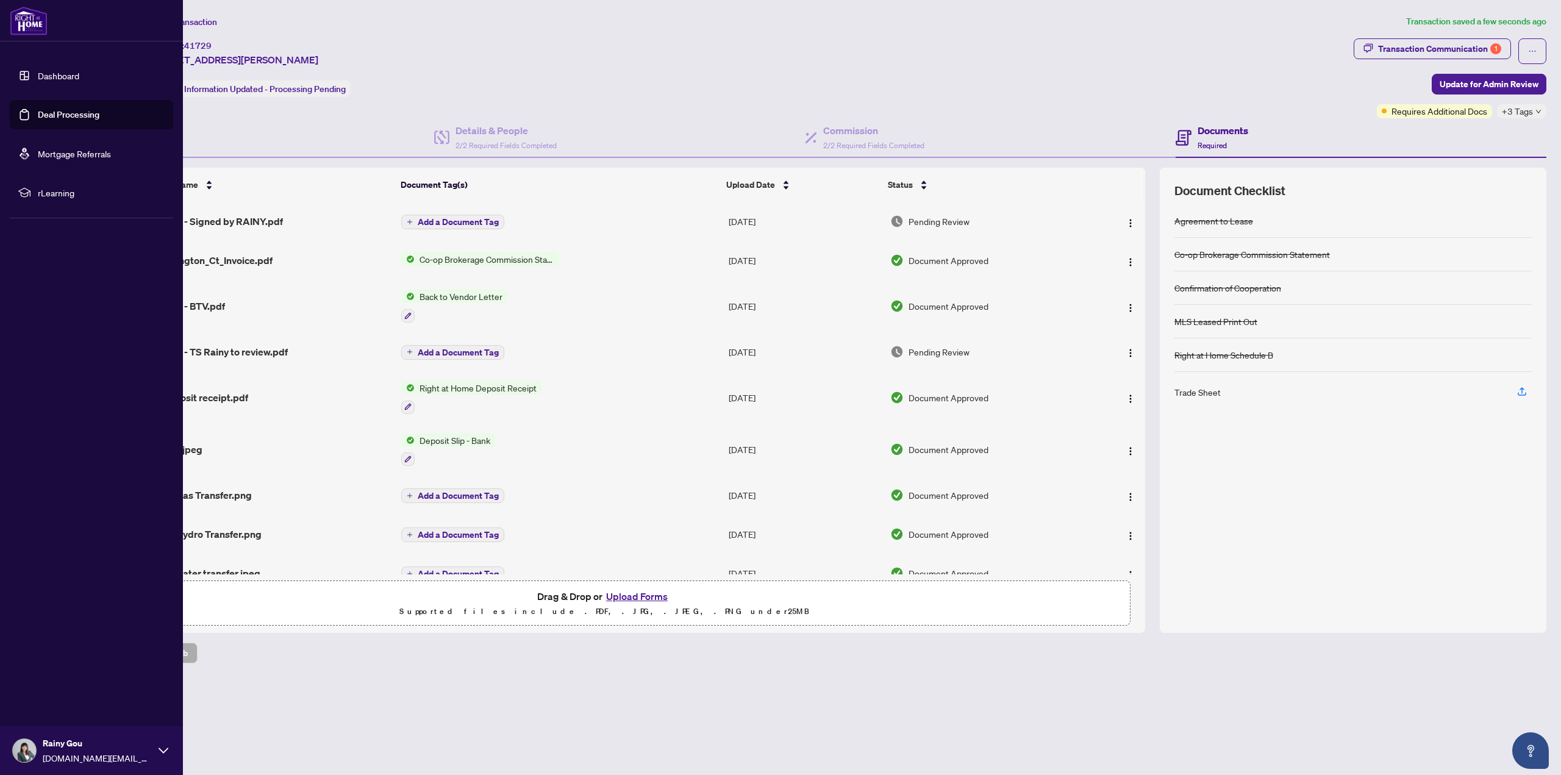
click at [46, 73] on link "Dashboard" at bounding box center [58, 75] width 41 height 11
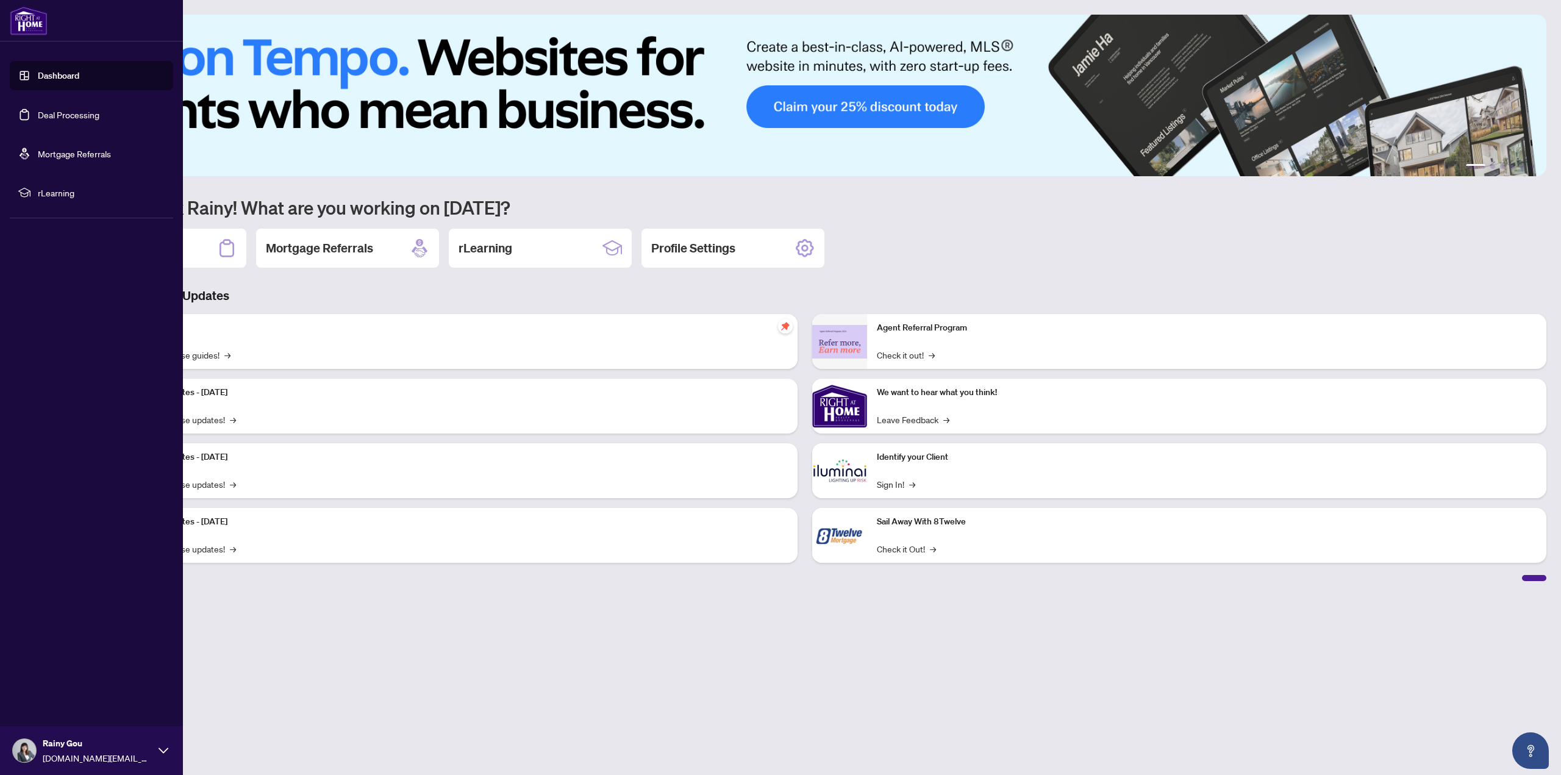
click at [61, 73] on link "Dashboard" at bounding box center [58, 75] width 41 height 11
click at [55, 109] on link "Deal Processing" at bounding box center [69, 114] width 62 height 11
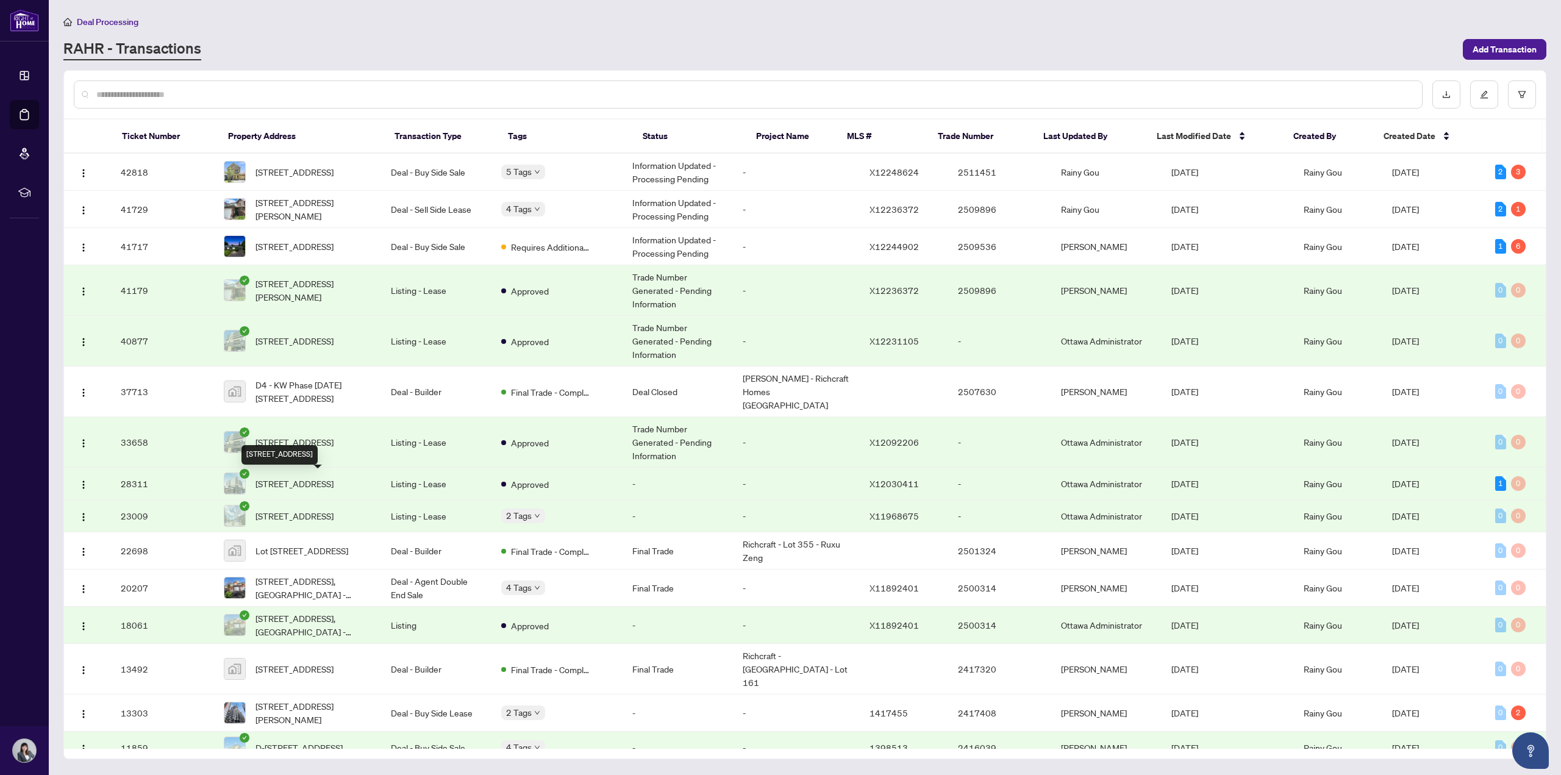
click at [319, 481] on span "[STREET_ADDRESS]" at bounding box center [294, 483] width 78 height 13
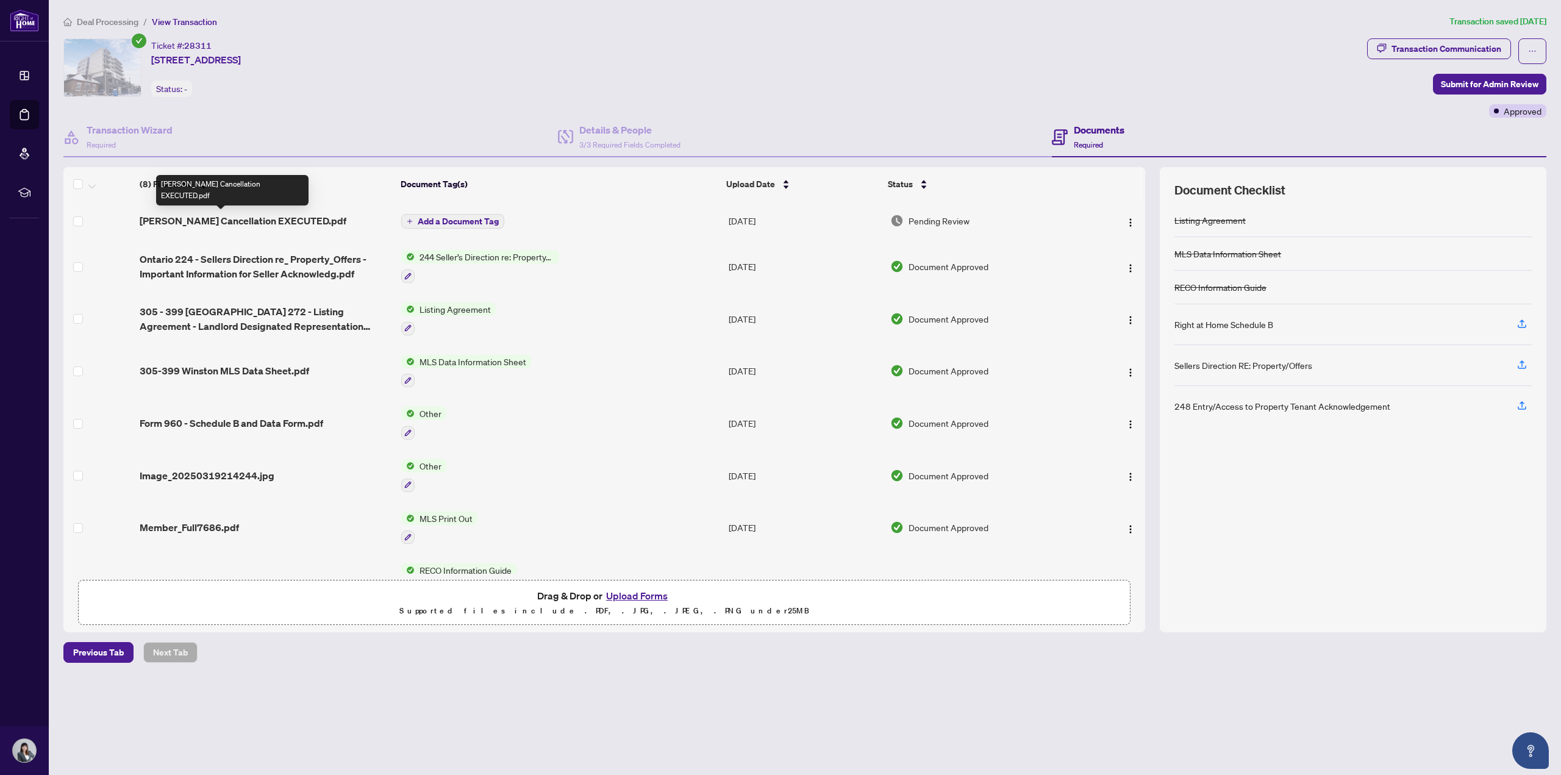
click at [278, 217] on span "[PERSON_NAME] Cancellation EXECUTED.pdf" at bounding box center [243, 220] width 207 height 15
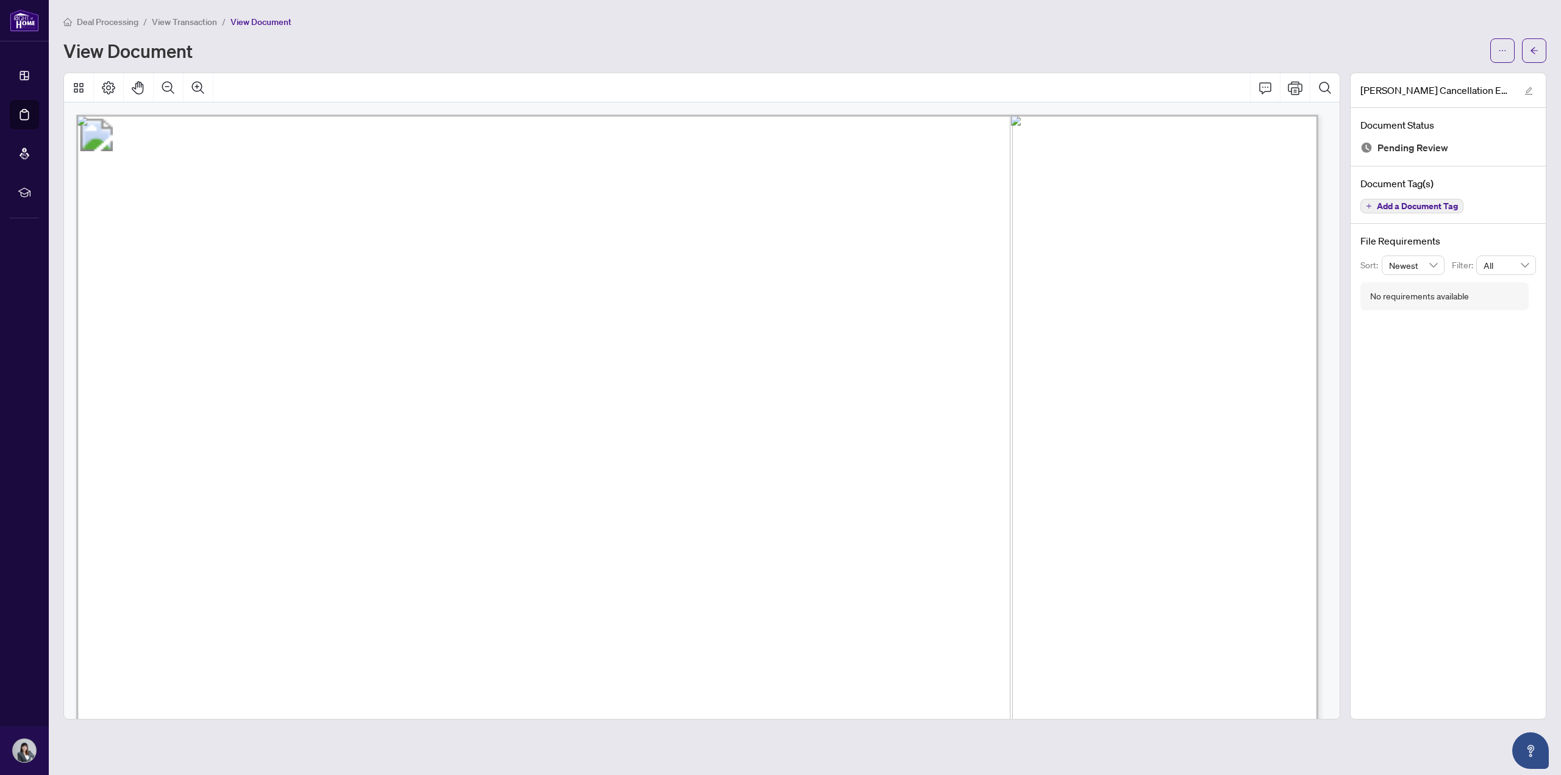
click at [199, 23] on span "View Transaction" at bounding box center [184, 21] width 65 height 11
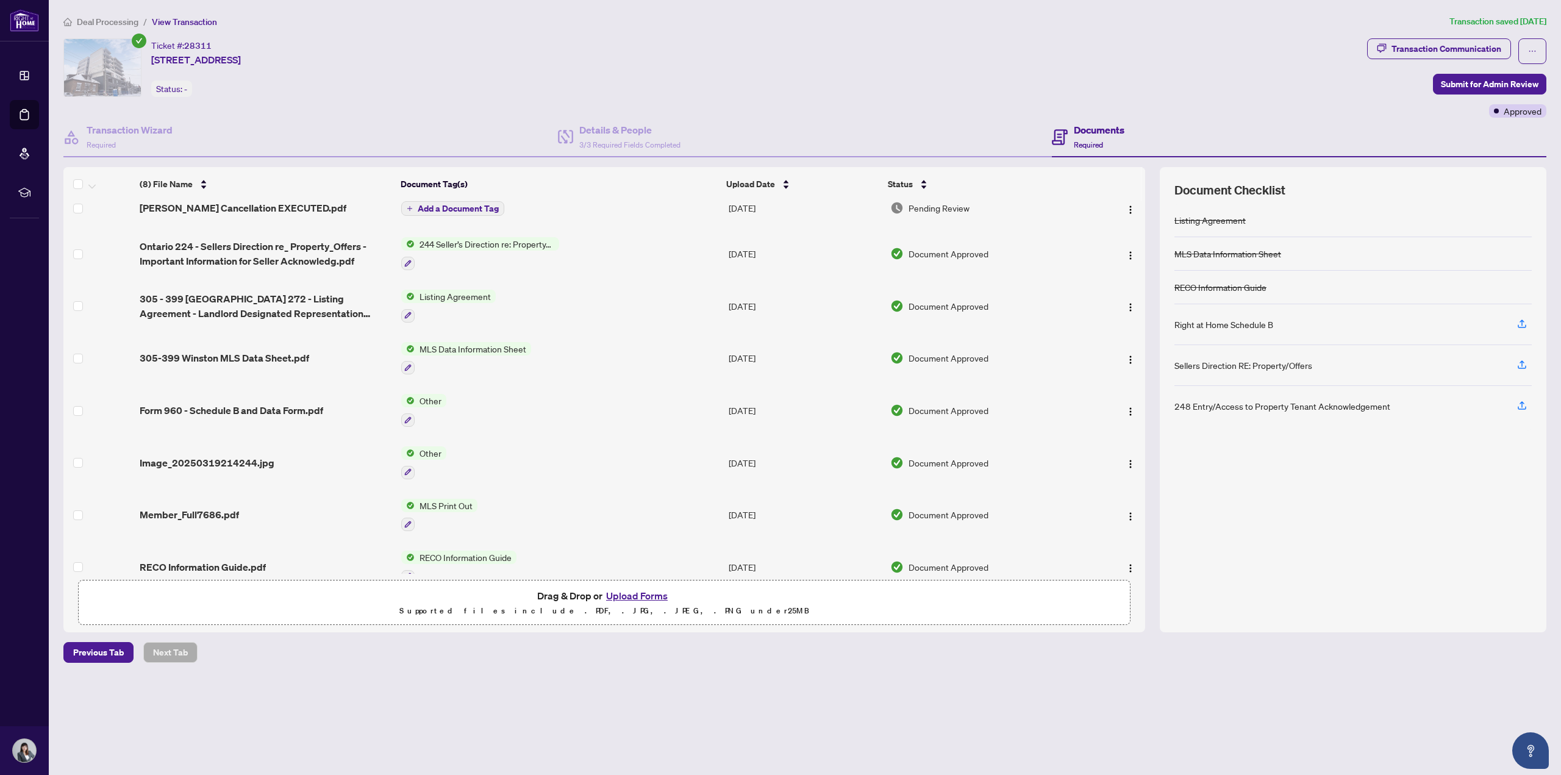
scroll to position [35, 0]
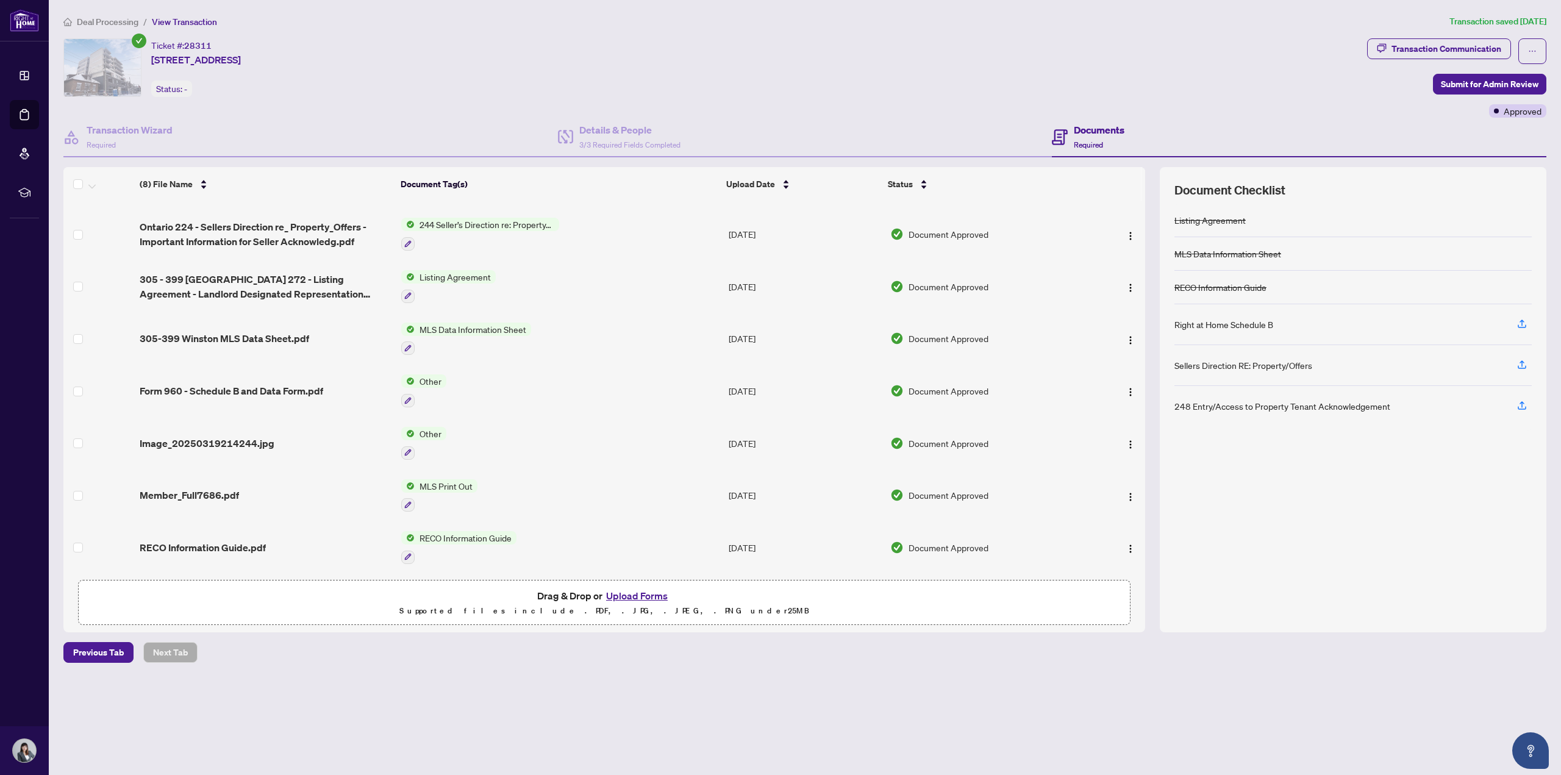
click at [93, 23] on span "Deal Processing" at bounding box center [108, 21] width 62 height 11
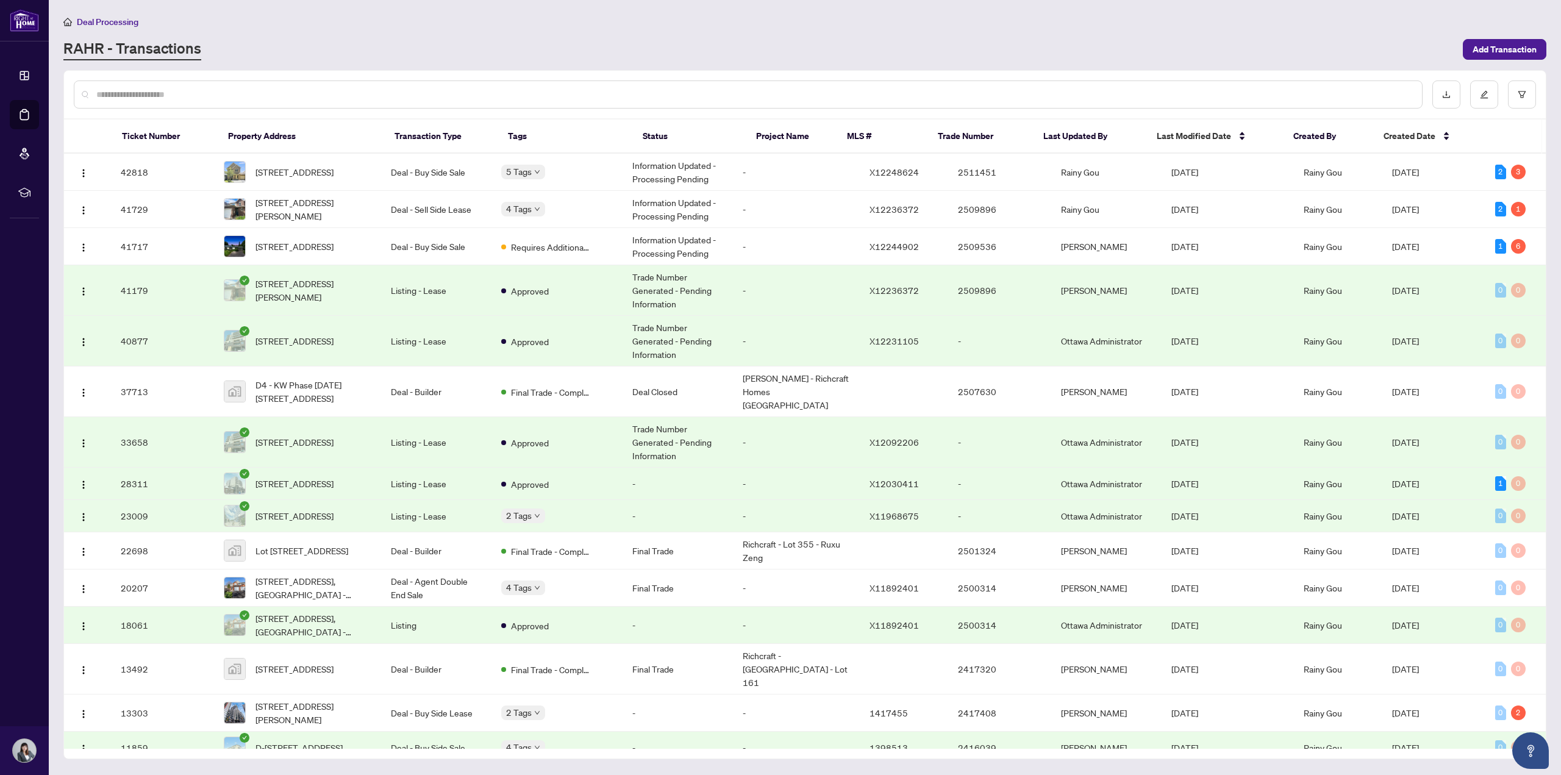
click at [327, 441] on span "[STREET_ADDRESS]" at bounding box center [294, 441] width 78 height 13
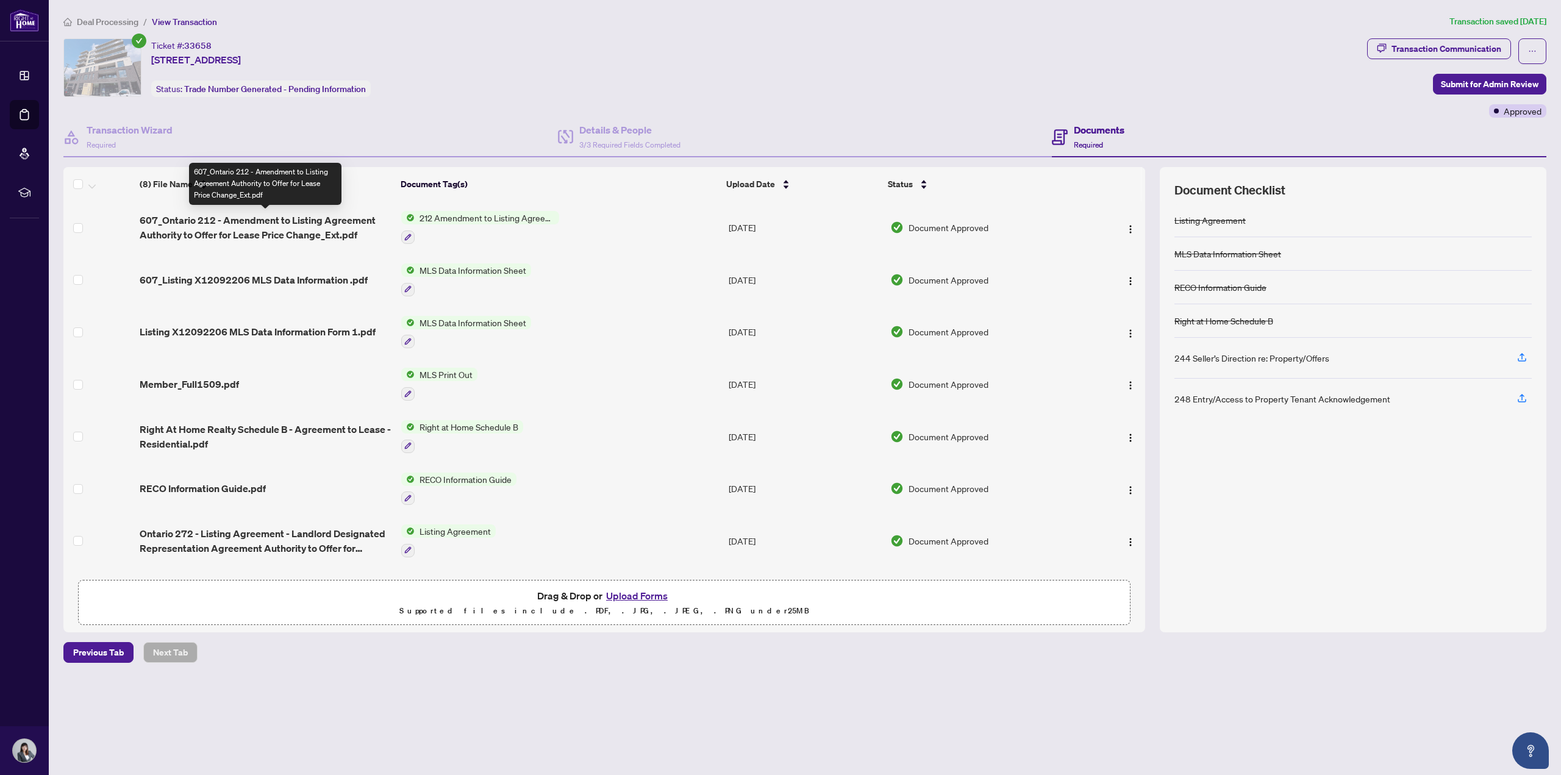
click at [276, 222] on span "607_Ontario 212 - Amendment to Listing Agreement Authority to Offer for Lease P…" at bounding box center [266, 227] width 252 height 29
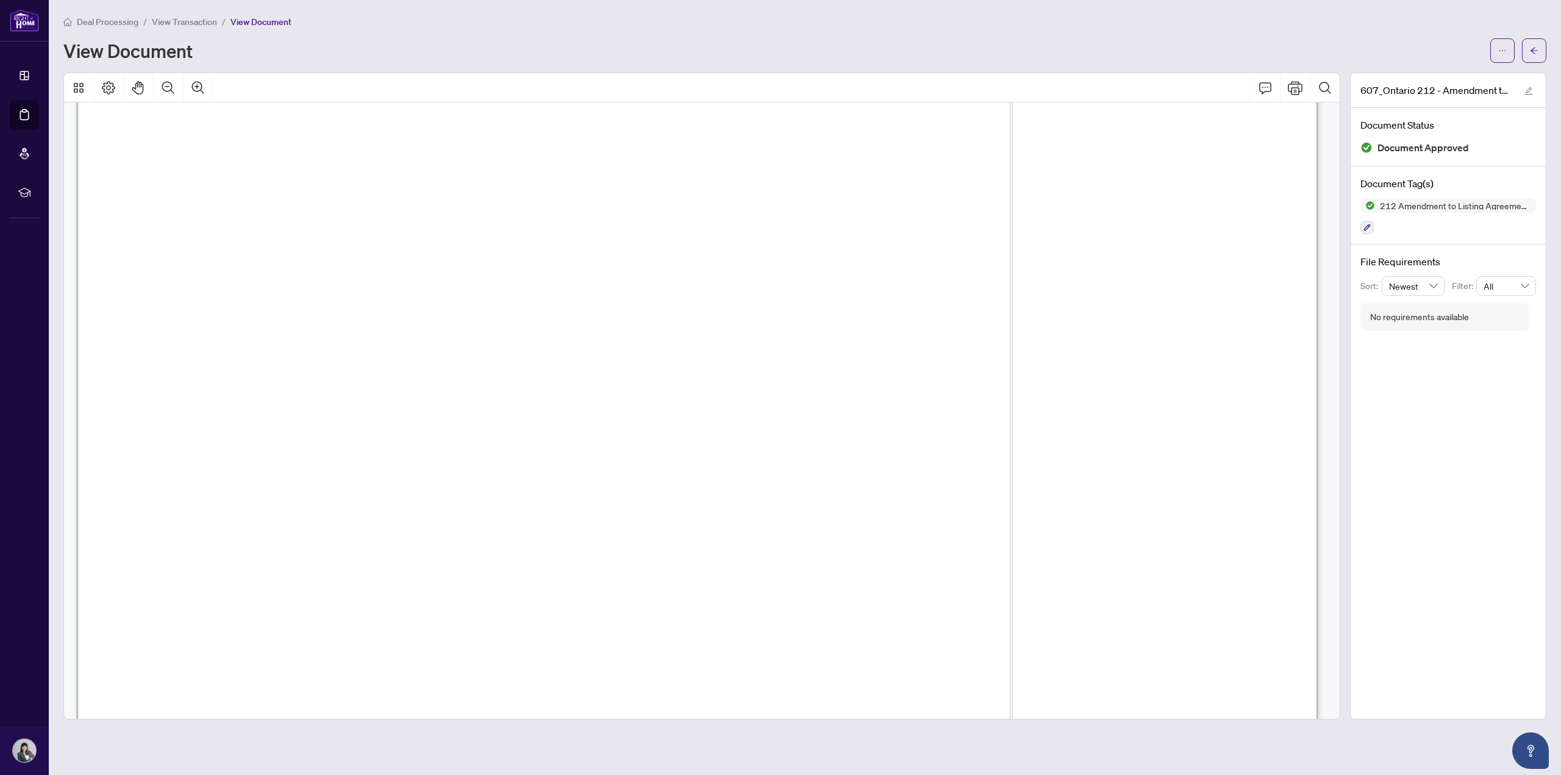
scroll to position [366, 0]
